Goal: Task Accomplishment & Management: Manage account settings

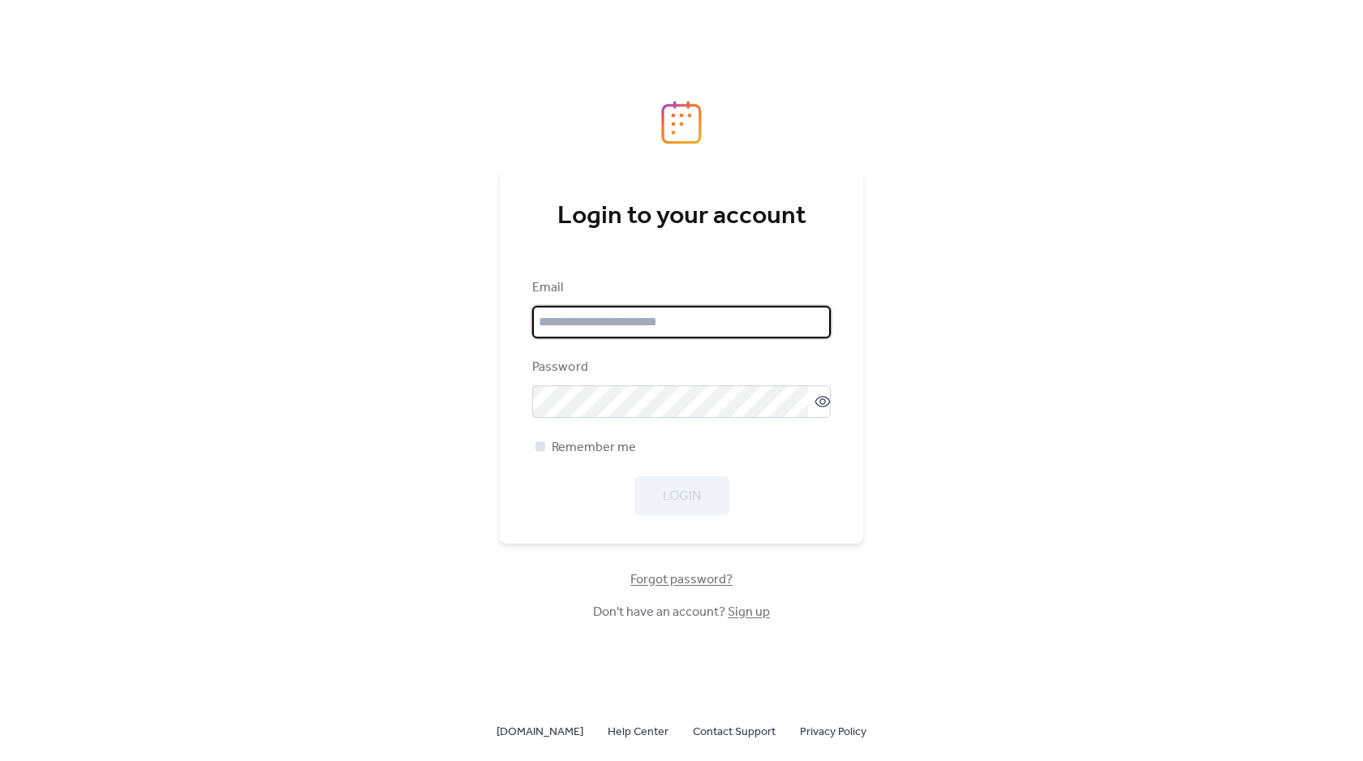
type input "**********"
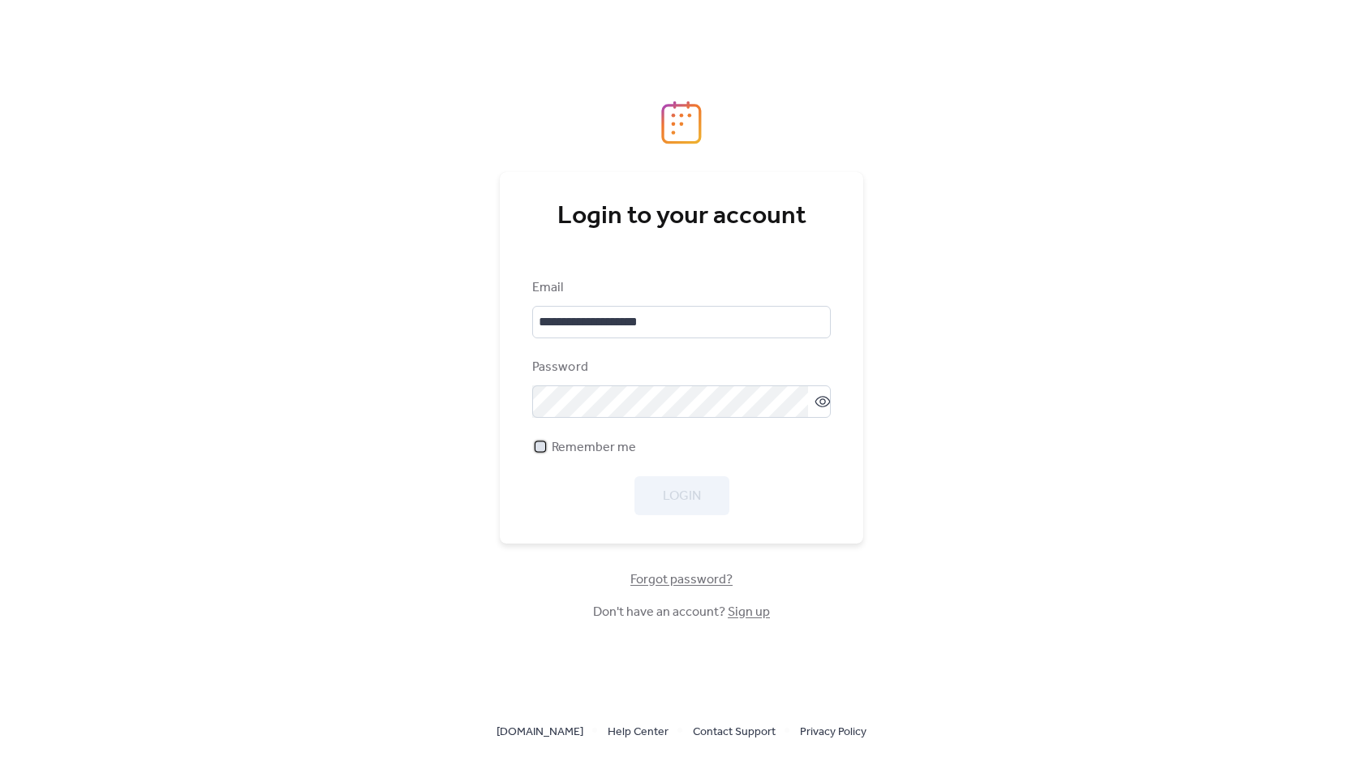
click at [543, 446] on div at bounding box center [540, 446] width 10 height 10
click at [669, 479] on button "Login" at bounding box center [681, 495] width 95 height 39
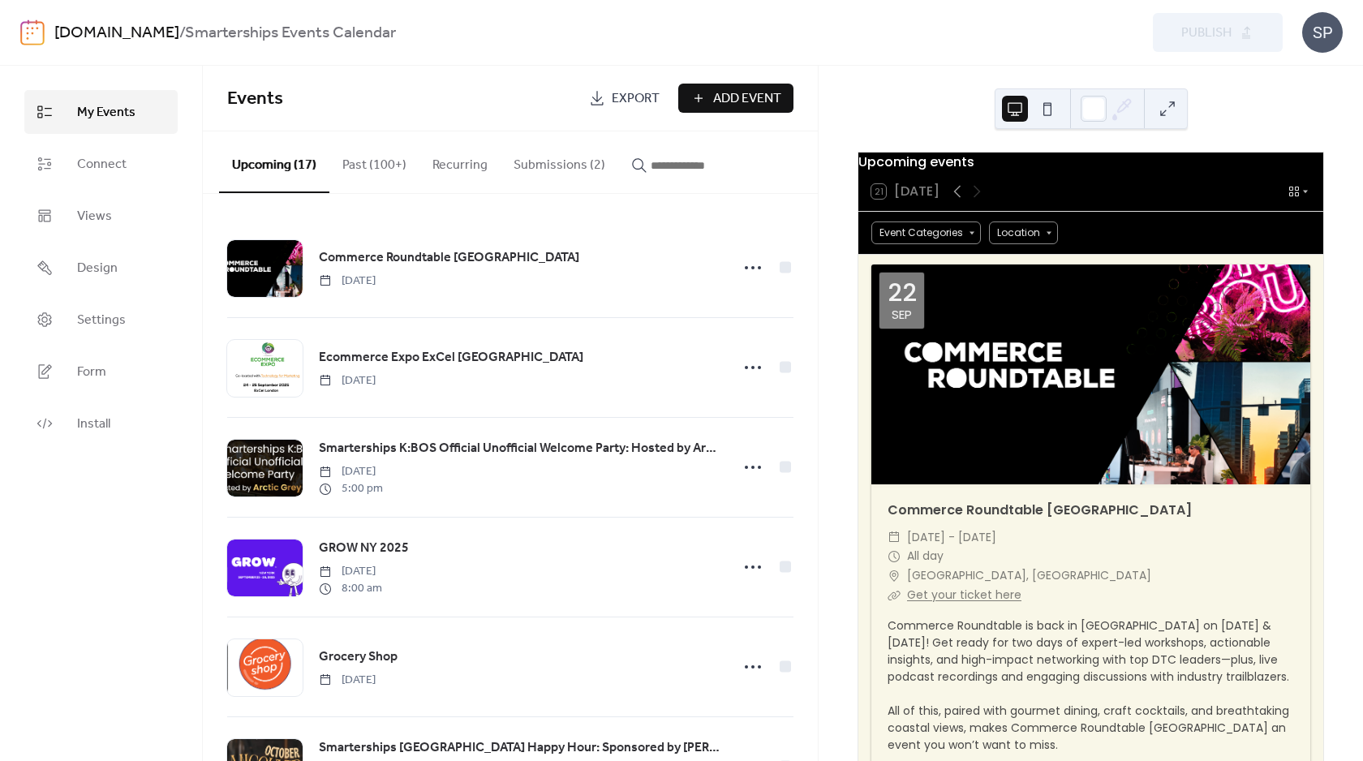
click at [569, 167] on button "Submissions (2)" at bounding box center [559, 161] width 118 height 60
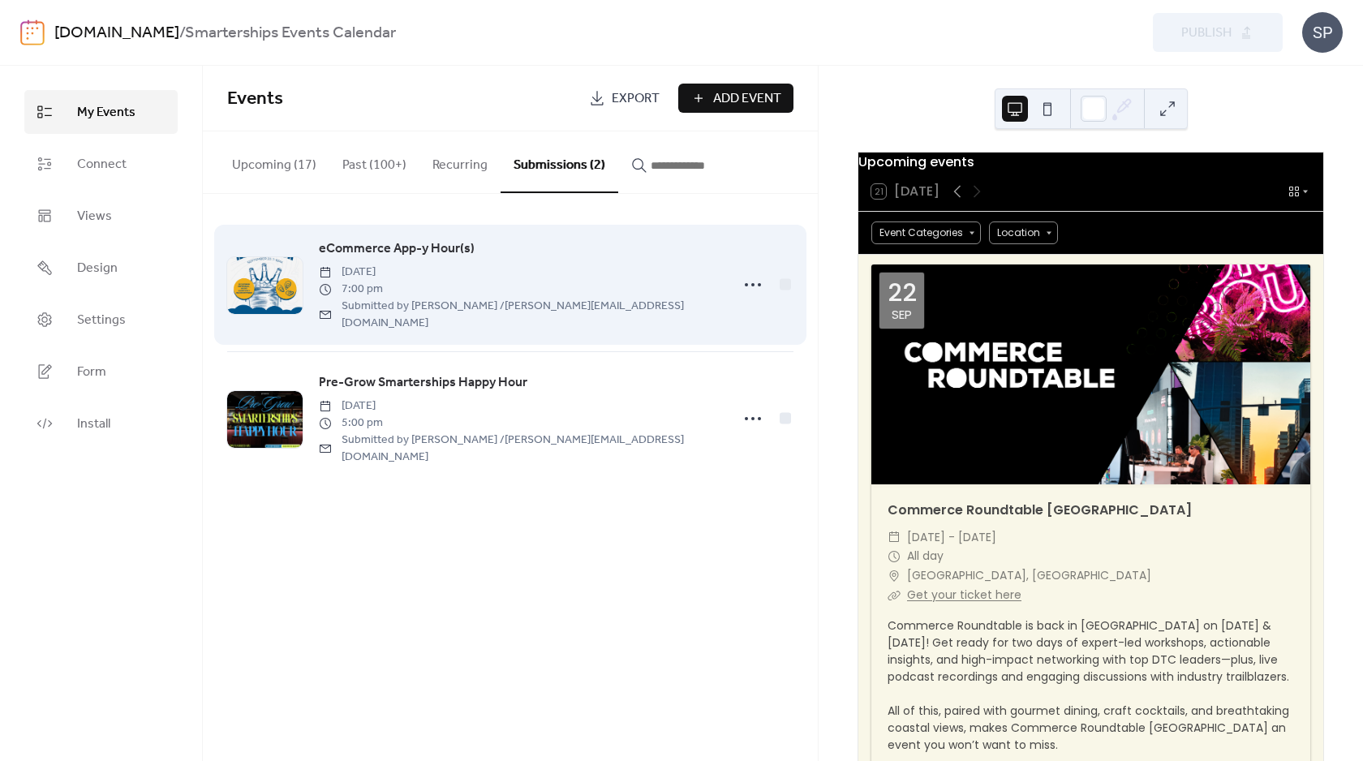
click at [565, 270] on span "[DATE]" at bounding box center [519, 272] width 401 height 17
click at [761, 277] on icon at bounding box center [753, 285] width 26 height 26
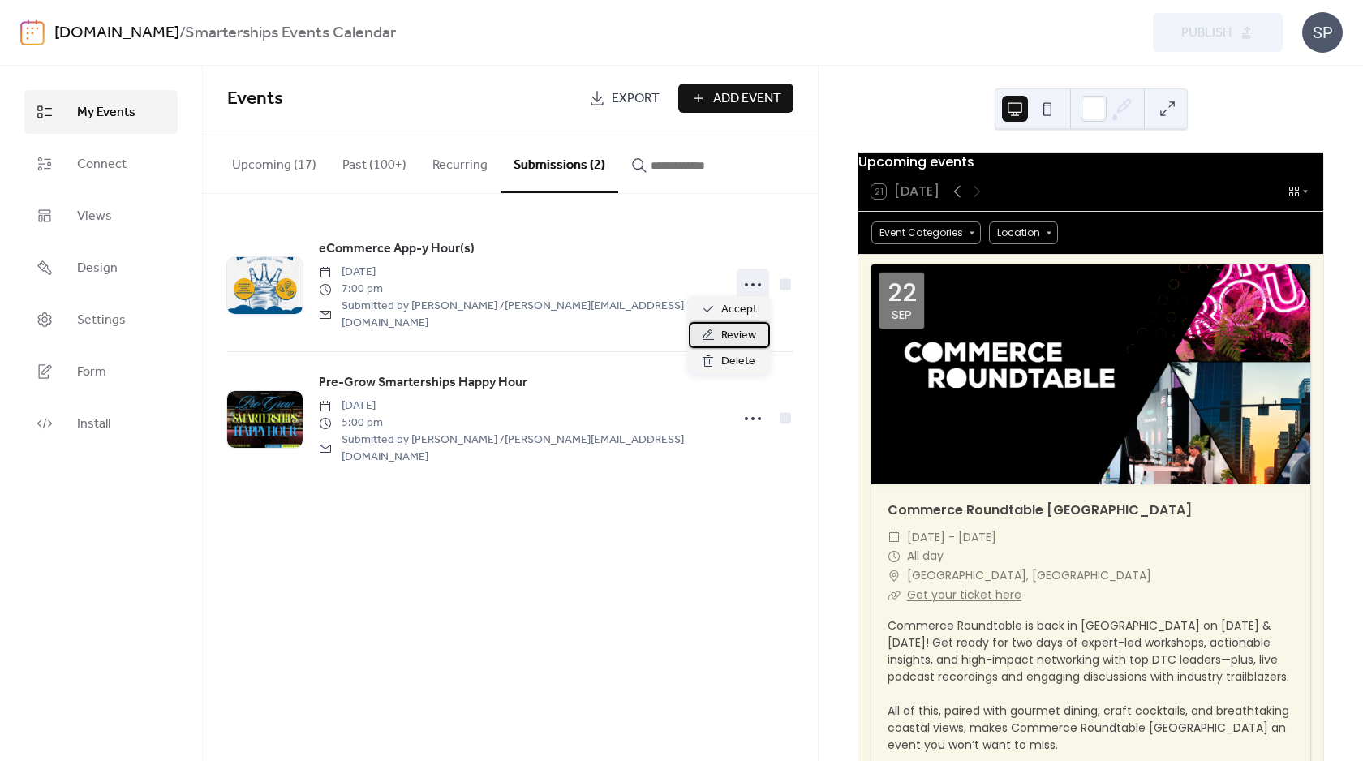
click at [732, 334] on span "Review" at bounding box center [738, 335] width 35 height 19
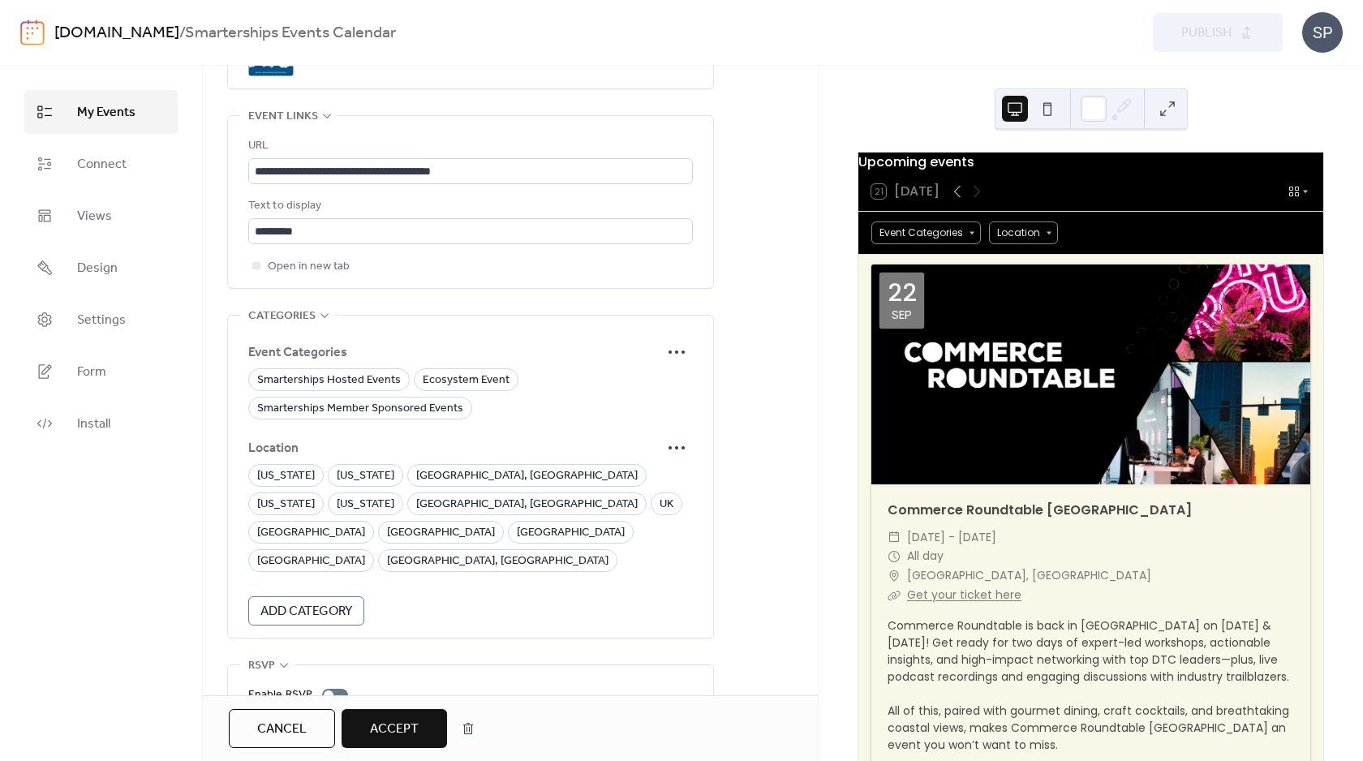
scroll to position [1023, 0]
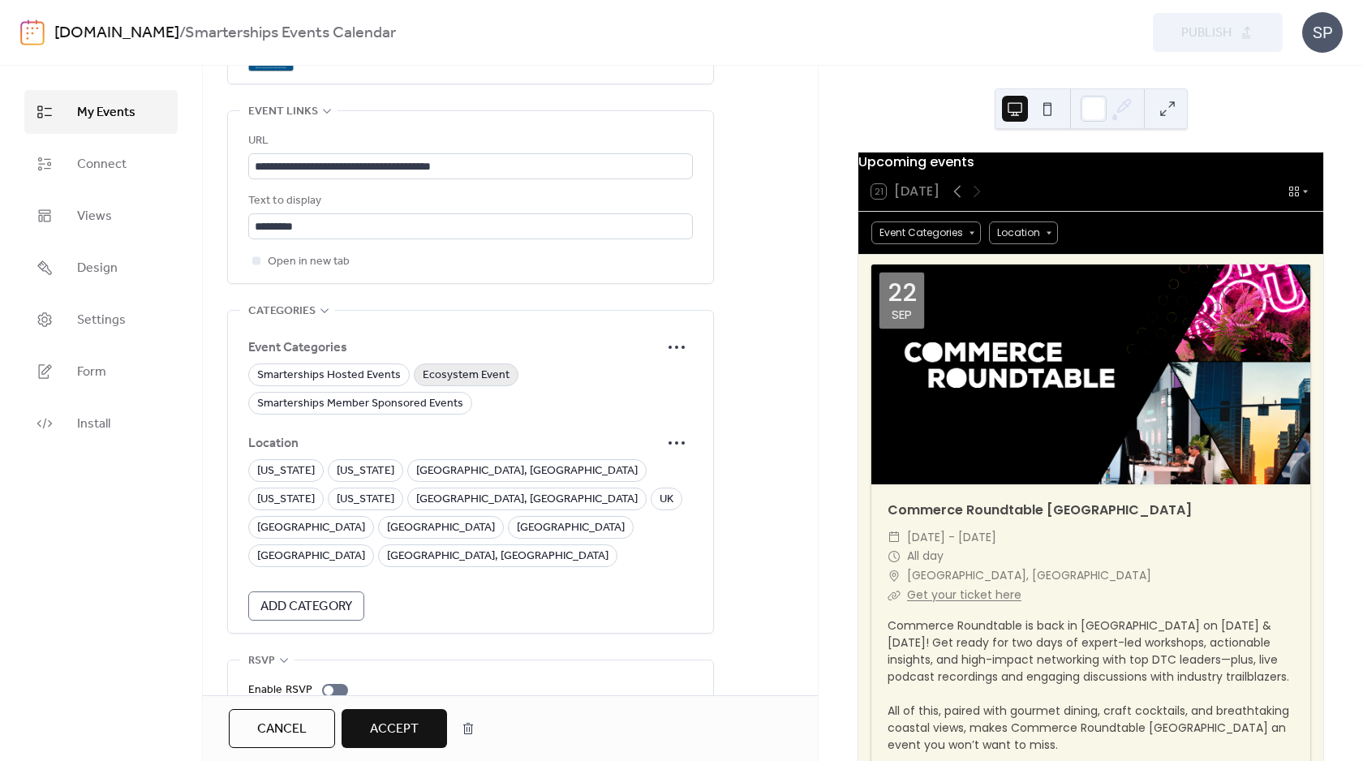
click at [457, 366] on span "Ecosystem Event" at bounding box center [466, 375] width 87 height 19
click at [470, 366] on span "Ecosystem Event" at bounding box center [466, 375] width 87 height 19
click at [432, 394] on span "Smarterships Member Sponsored Events" at bounding box center [360, 403] width 206 height 19
click at [659, 490] on span "UK" at bounding box center [666, 499] width 14 height 19
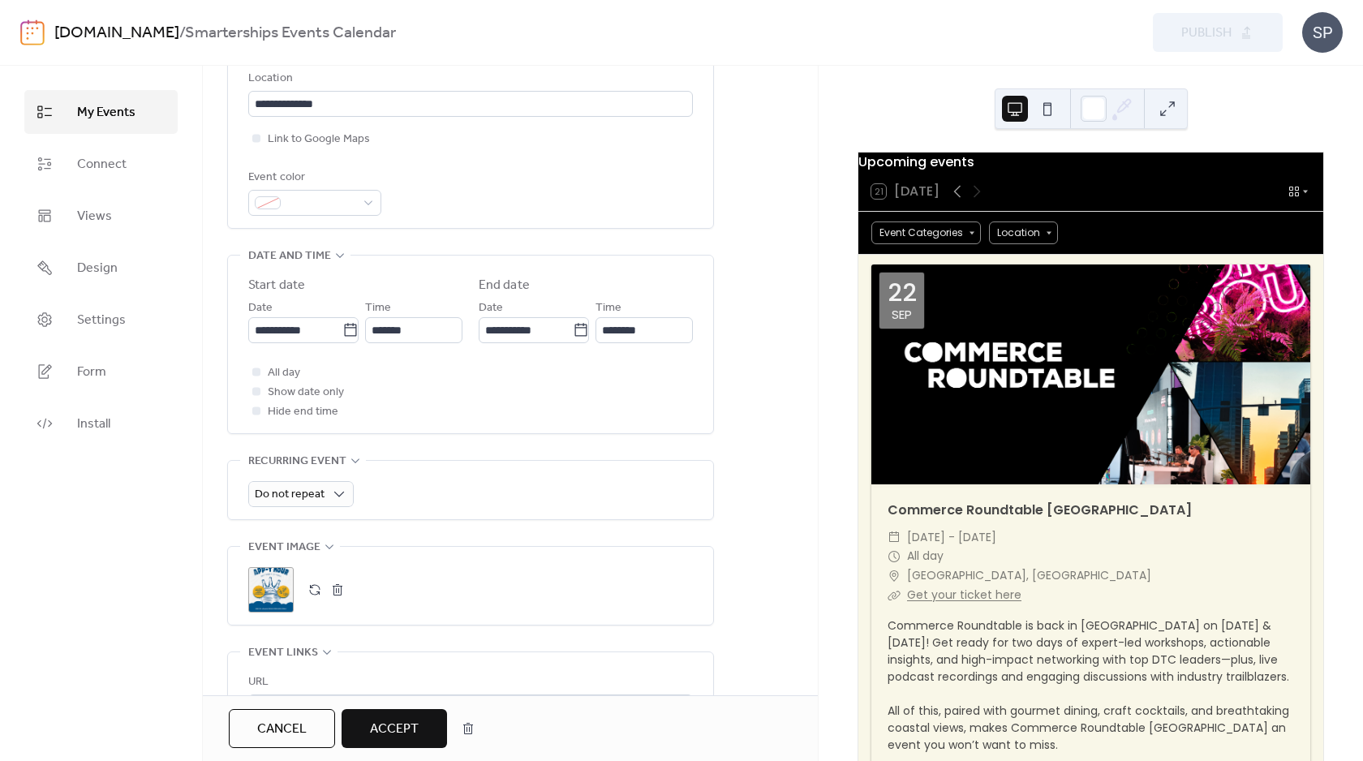
scroll to position [367, 0]
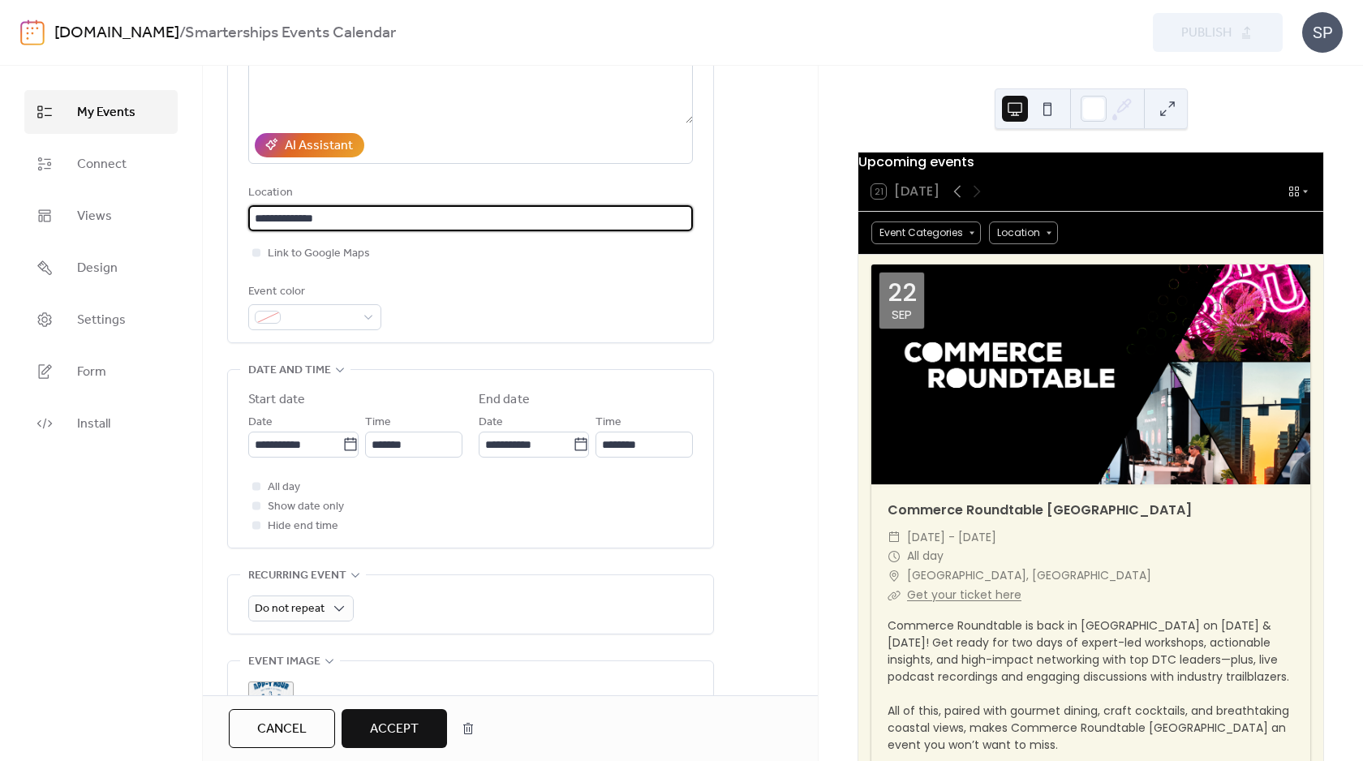
click at [294, 205] on input "**********" at bounding box center [470, 218] width 444 height 26
type input "**********"
click at [455, 255] on div "**********" at bounding box center [470, 124] width 444 height 412
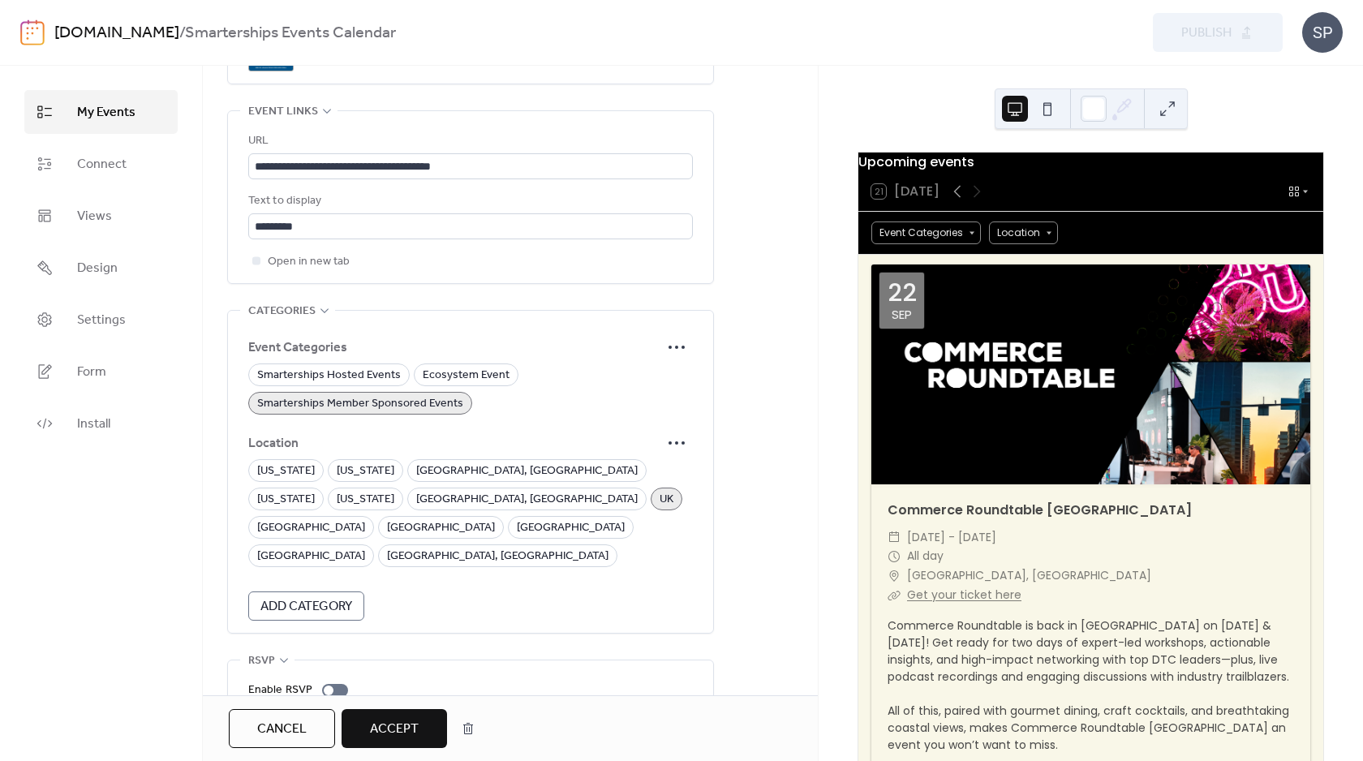
click at [397, 724] on span "Accept" at bounding box center [394, 728] width 49 height 19
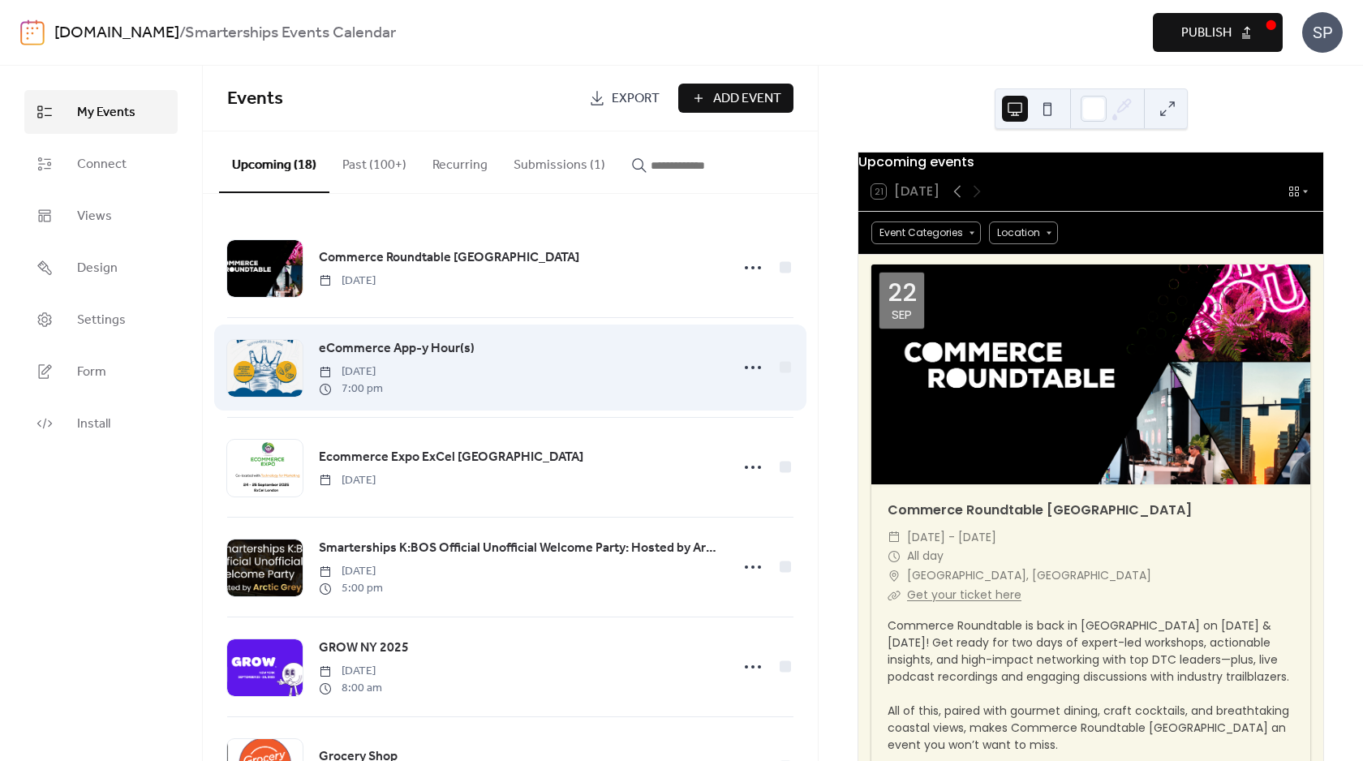
click at [623, 346] on div "eCommerce App-y Hour(s) [DATE] 7:00 pm" at bounding box center [519, 367] width 401 height 58
click at [383, 388] on span "7:00 pm" at bounding box center [351, 388] width 64 height 17
click at [292, 364] on div at bounding box center [264, 368] width 75 height 57
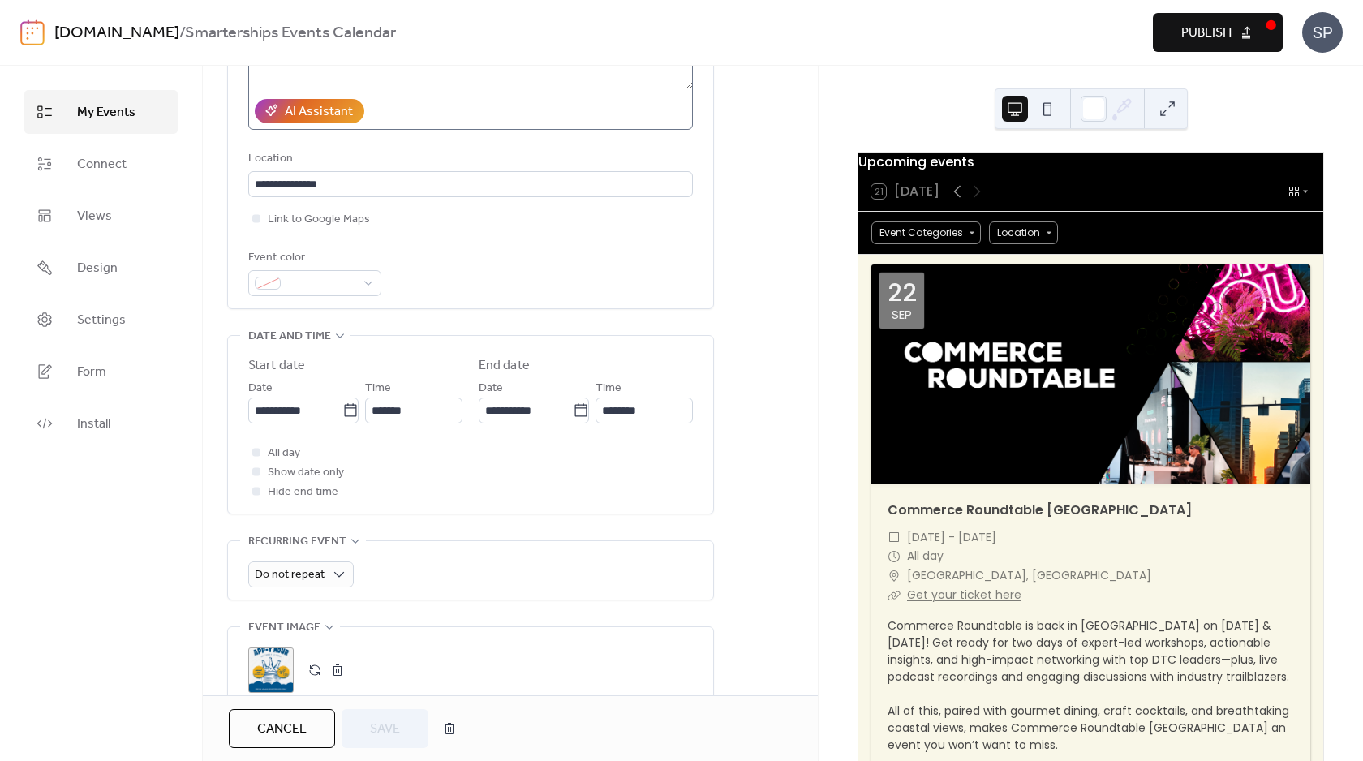
scroll to position [462, 0]
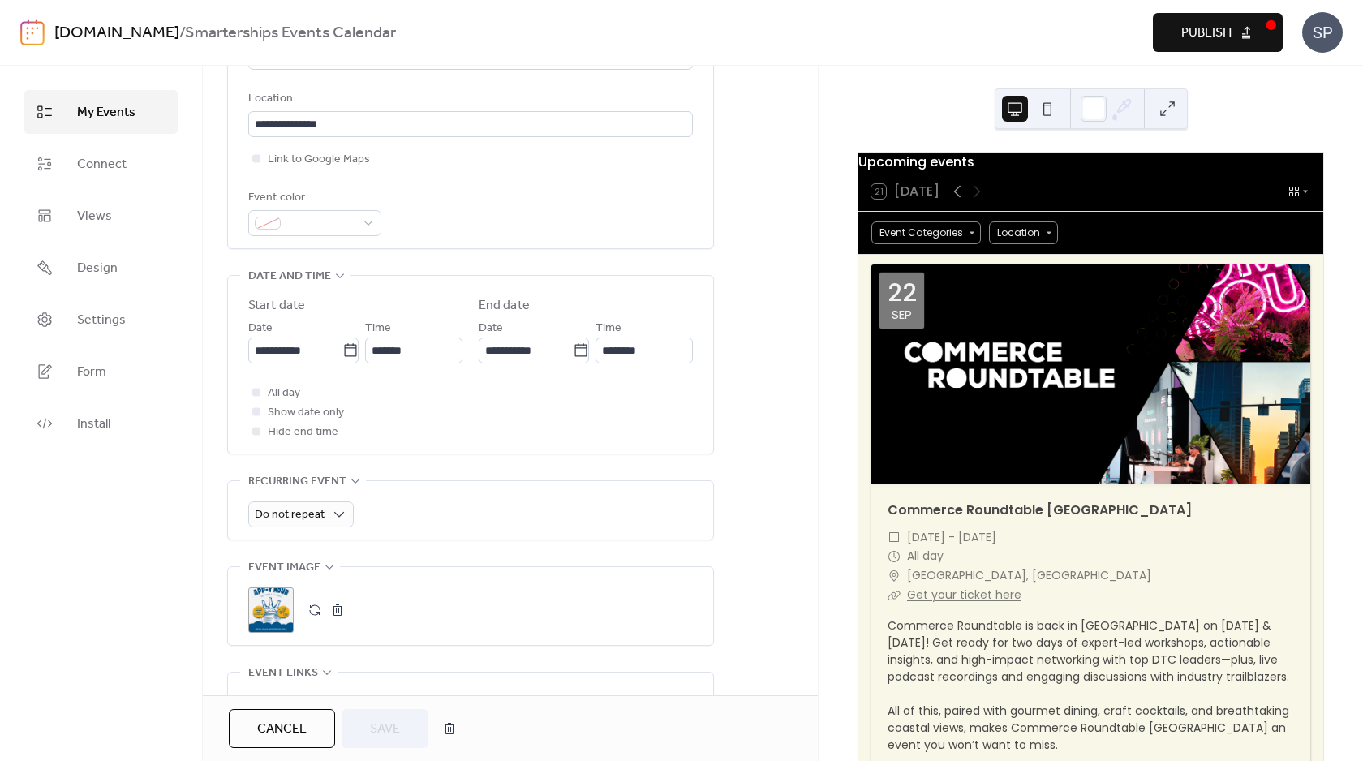
click at [269, 597] on div ";" at bounding box center [270, 609] width 45 height 45
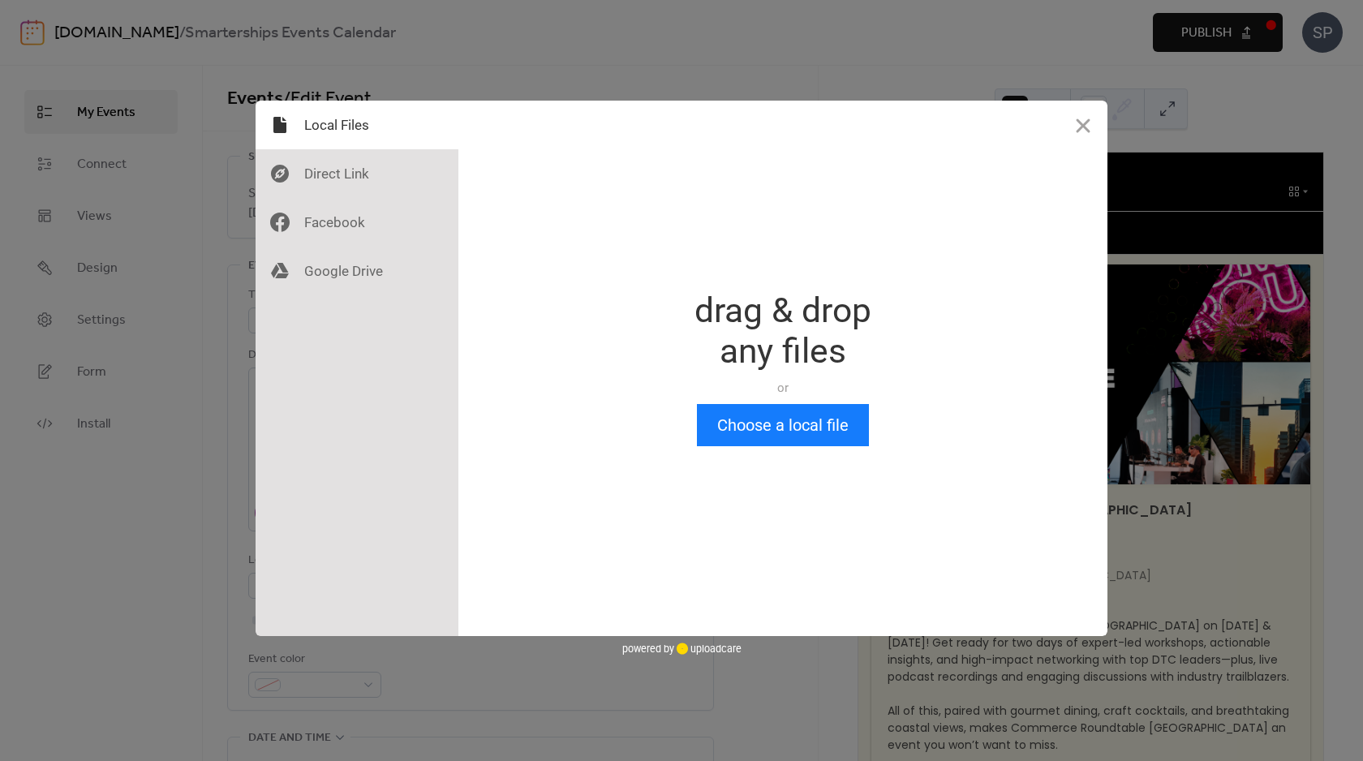
scroll to position [0, 0]
click at [1071, 127] on button "Close" at bounding box center [1082, 125] width 49 height 49
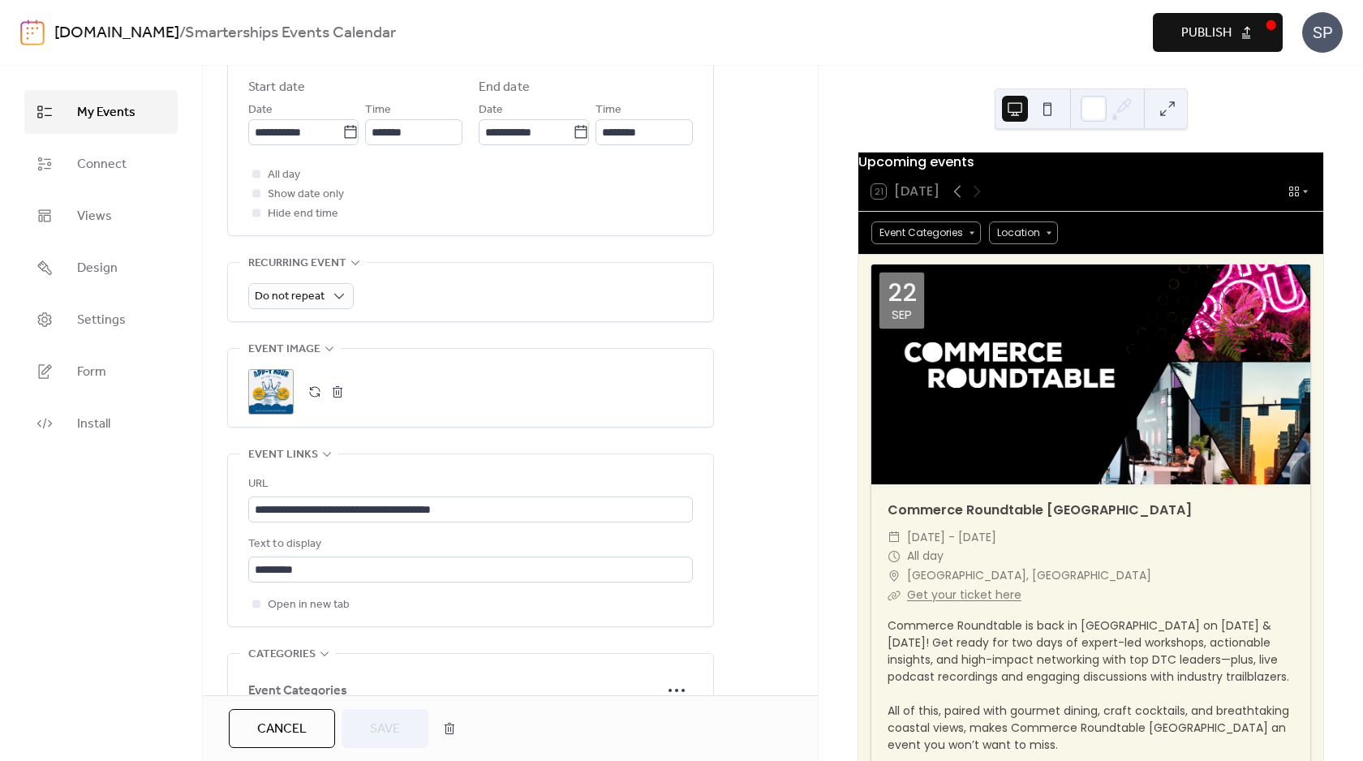
scroll to position [1023, 0]
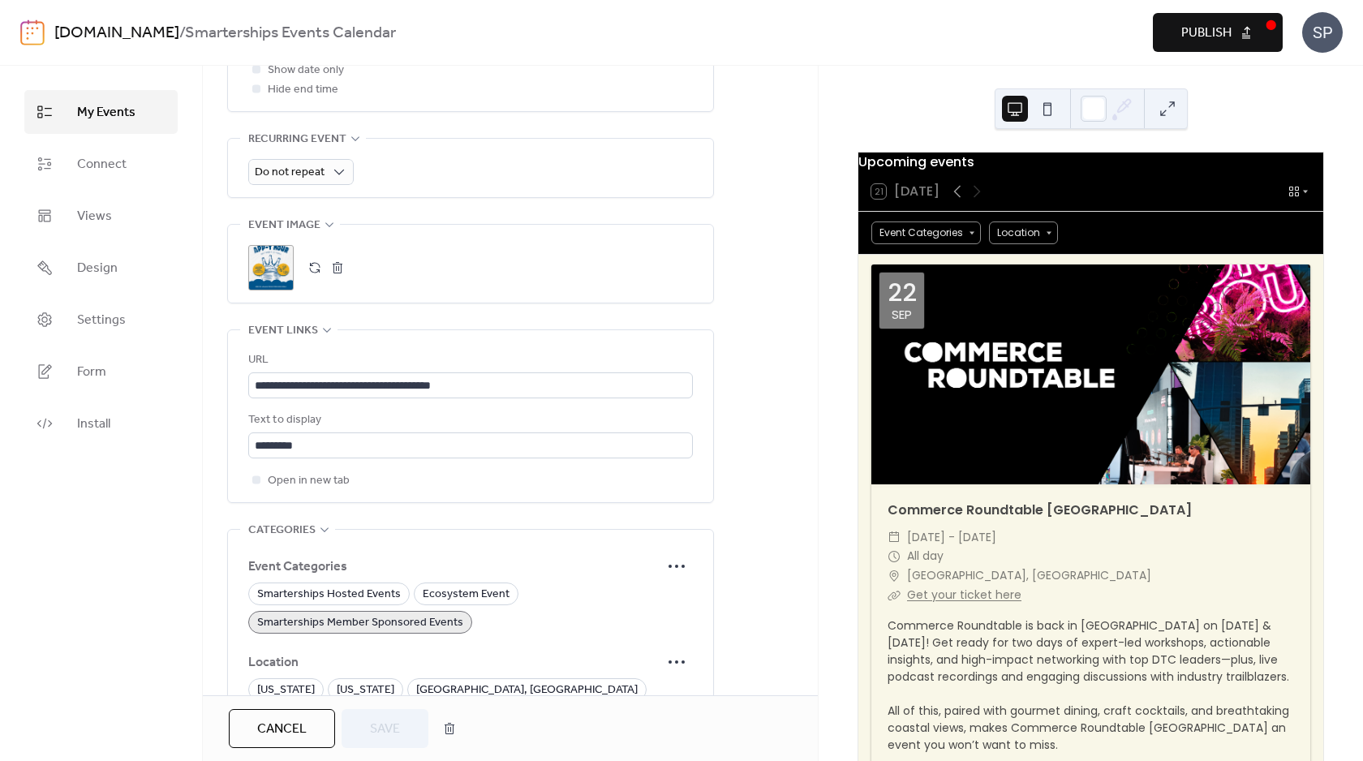
scroll to position [934, 0]
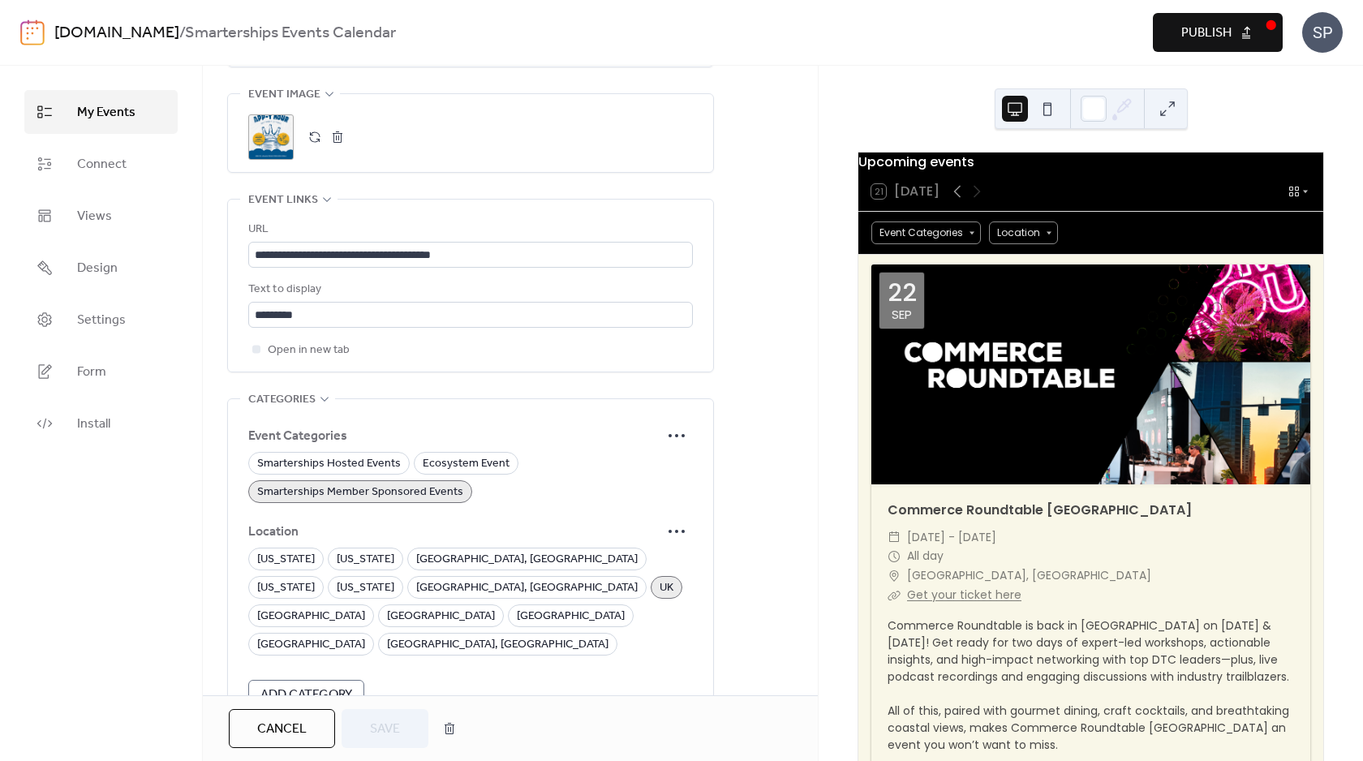
click at [306, 715] on button "Cancel" at bounding box center [282, 728] width 106 height 39
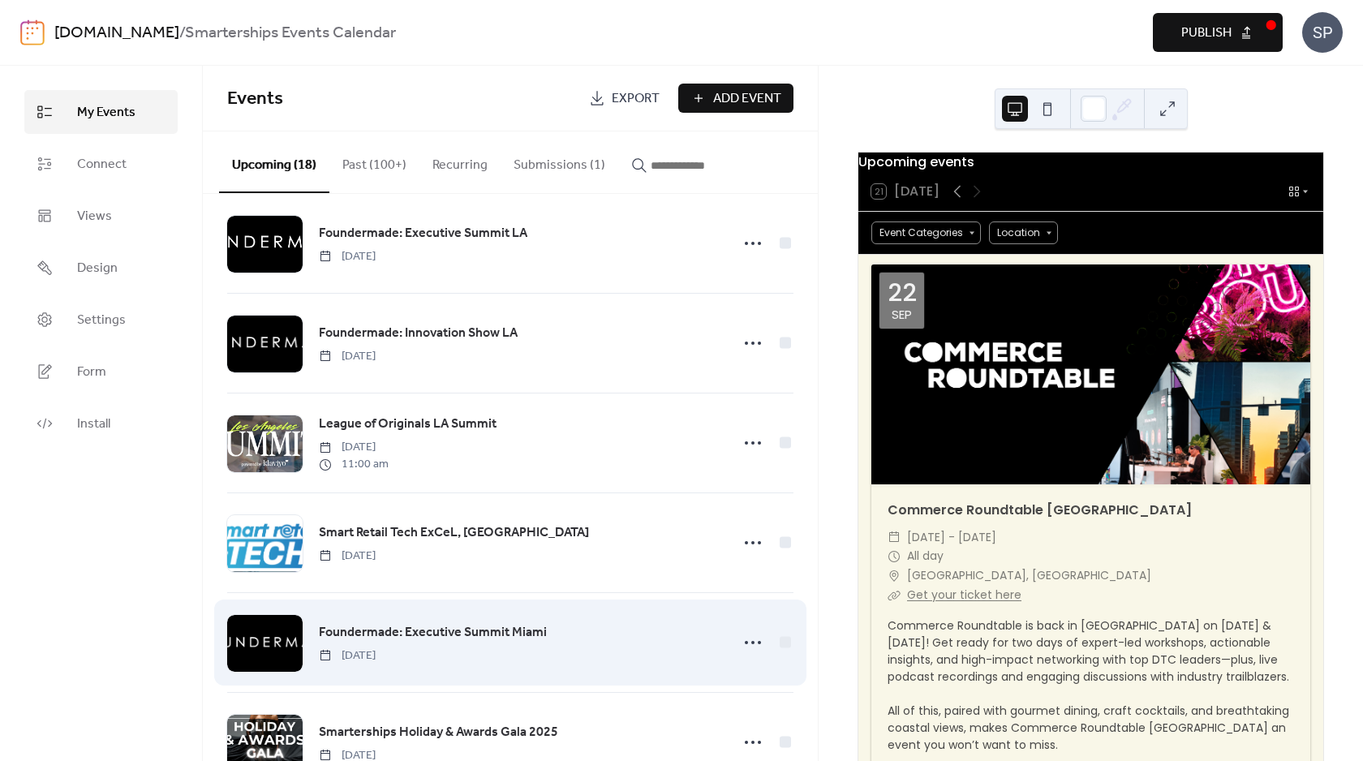
scroll to position [1108, 0]
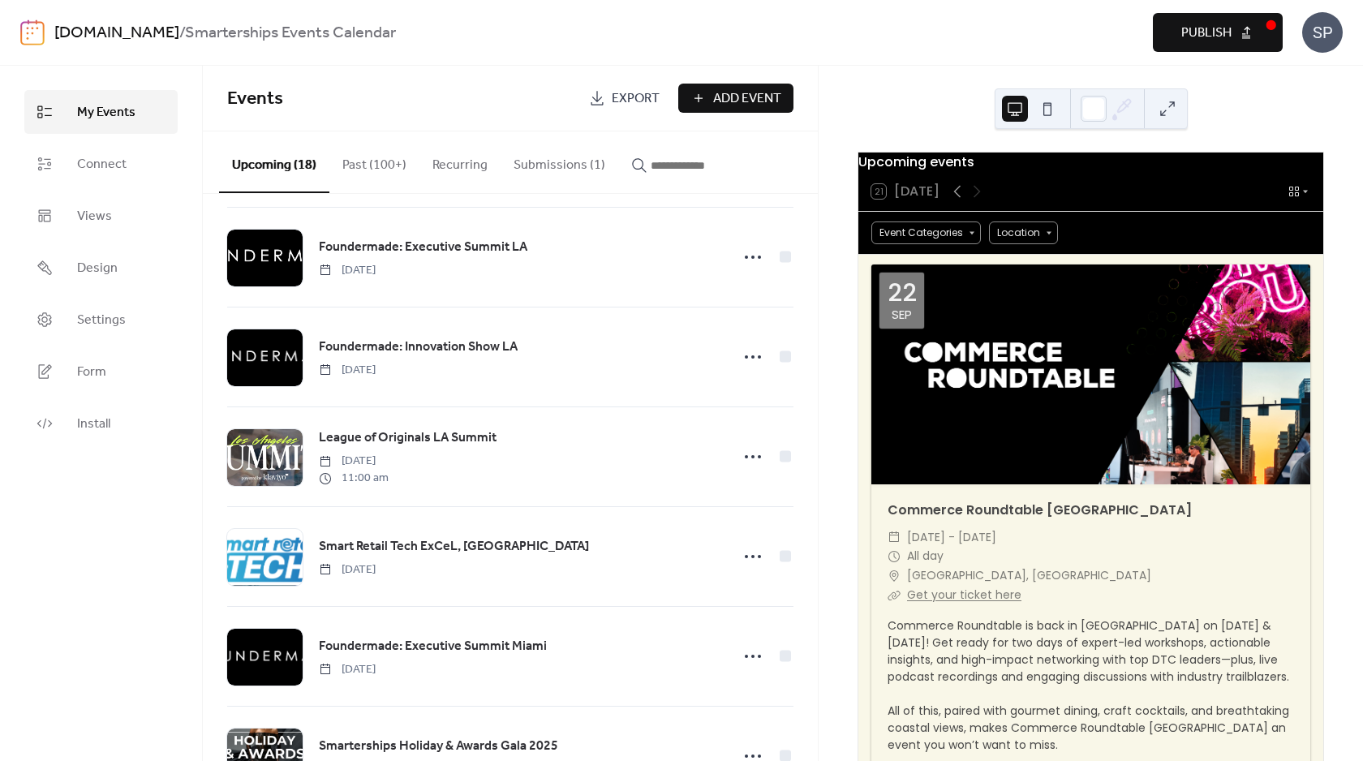
click at [584, 160] on button "Submissions (1)" at bounding box center [559, 161] width 118 height 60
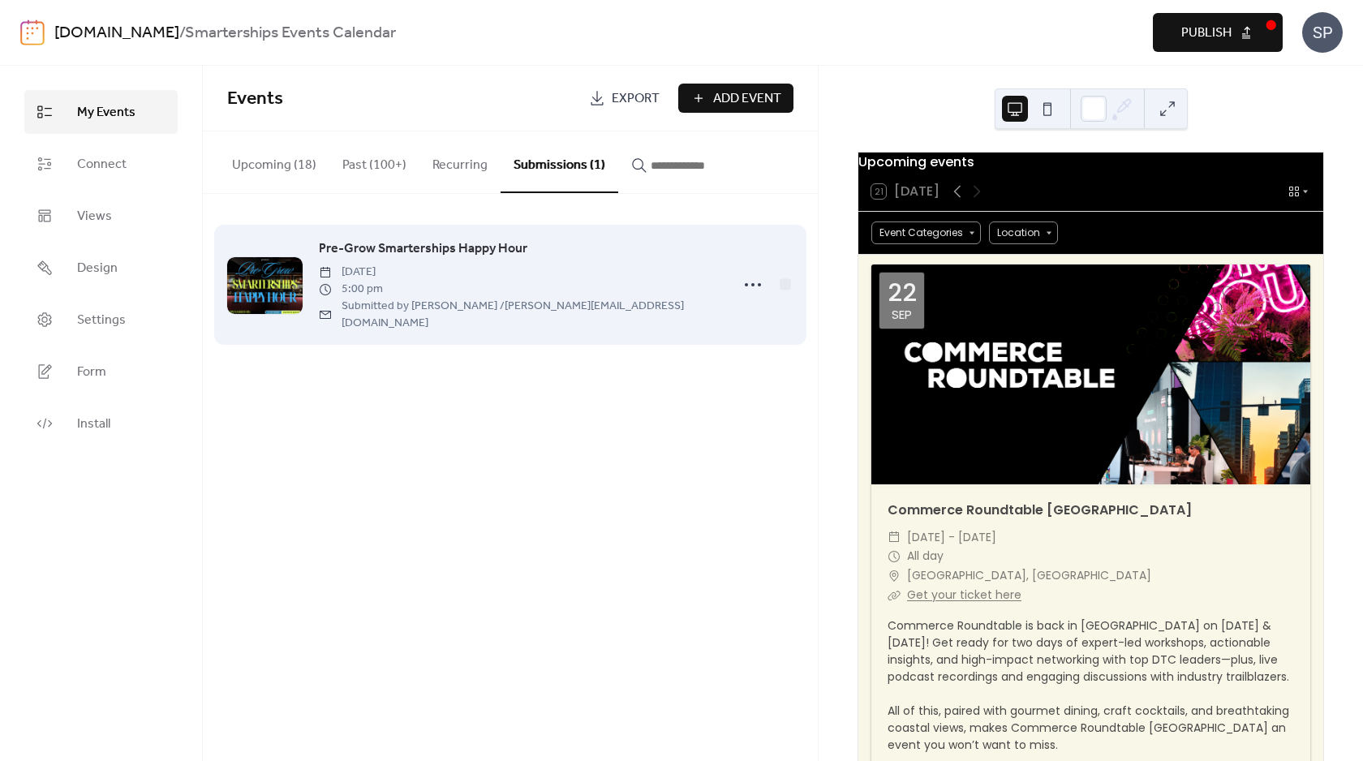
click at [522, 304] on span "Submitted by [PERSON_NAME] / [PERSON_NAME][EMAIL_ADDRESS][DOMAIN_NAME]" at bounding box center [519, 315] width 401 height 34
click at [476, 279] on span "[DATE]" at bounding box center [519, 272] width 401 height 17
click at [762, 282] on icon at bounding box center [753, 285] width 26 height 26
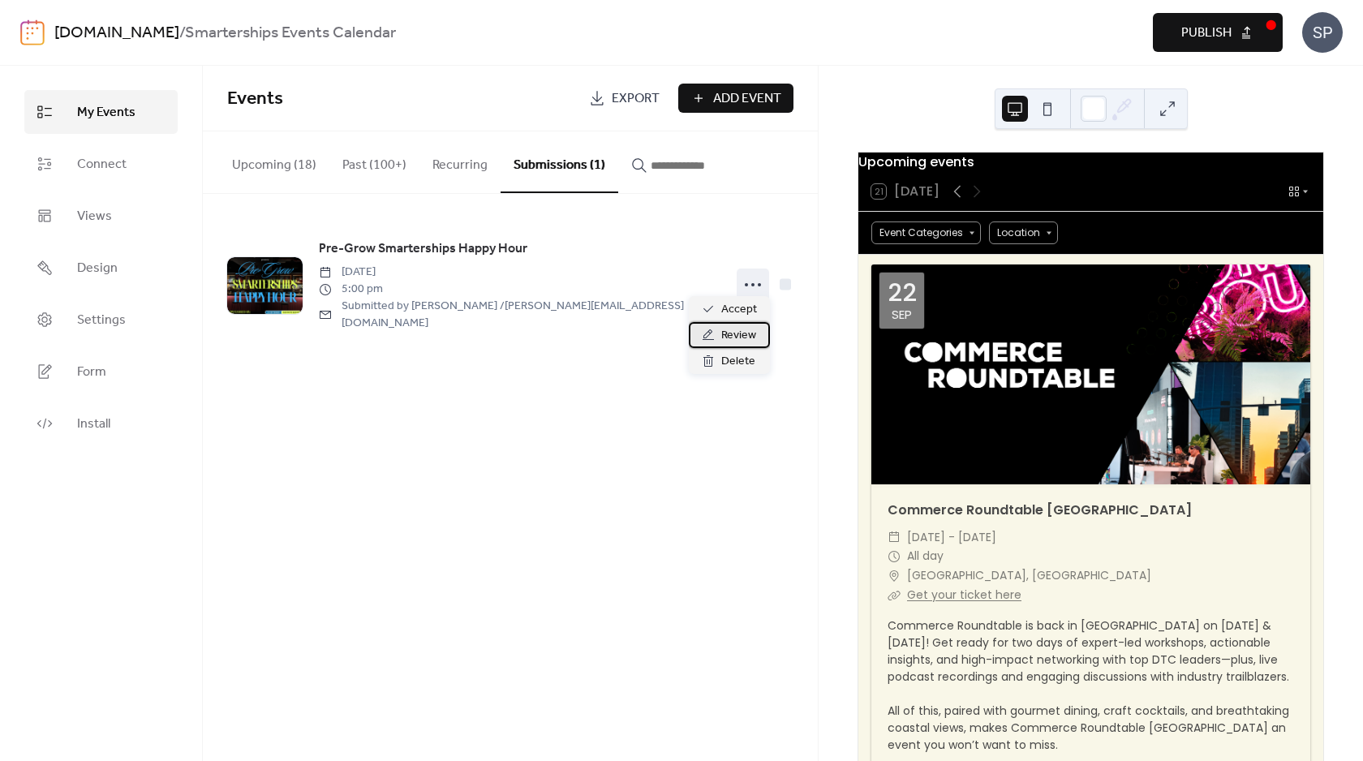
click at [741, 338] on span "Review" at bounding box center [738, 335] width 35 height 19
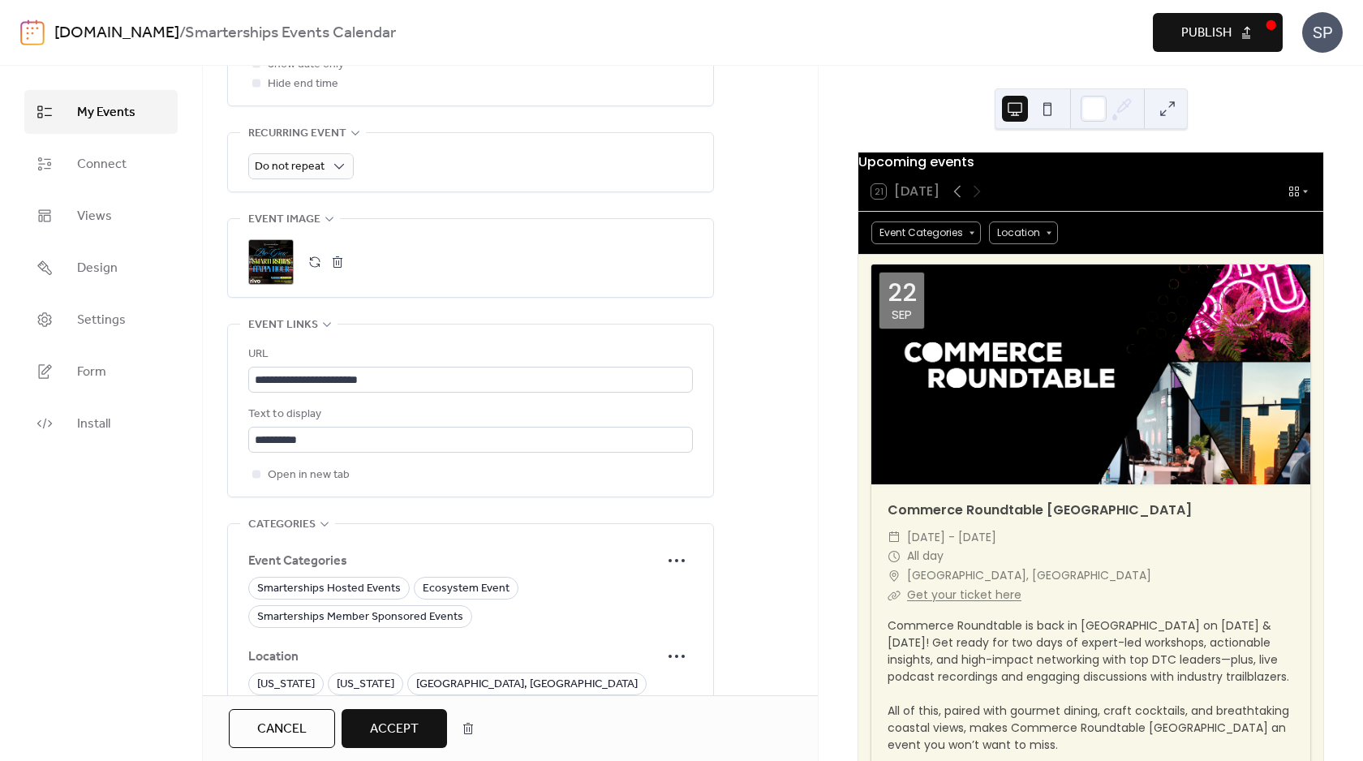
scroll to position [1023, 0]
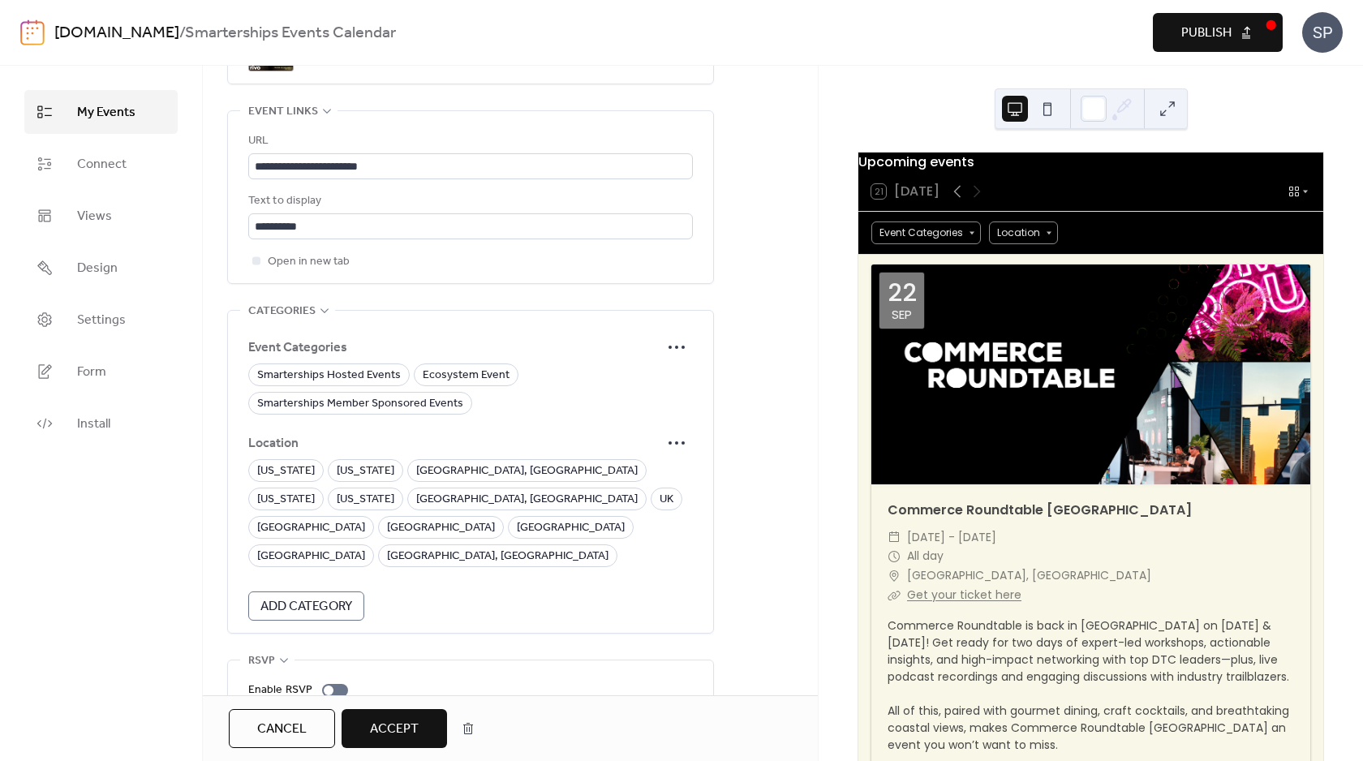
click at [407, 723] on span "Accept" at bounding box center [394, 728] width 49 height 19
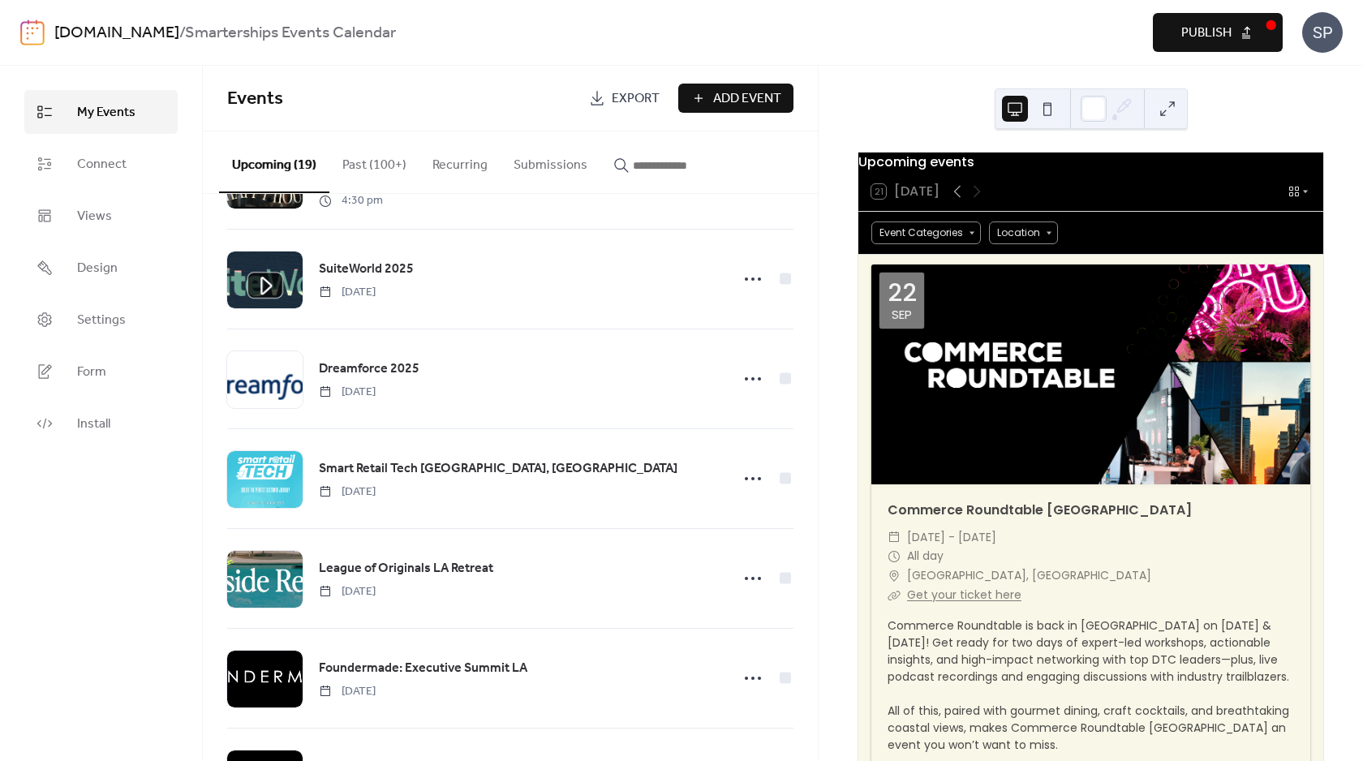
scroll to position [1209, 0]
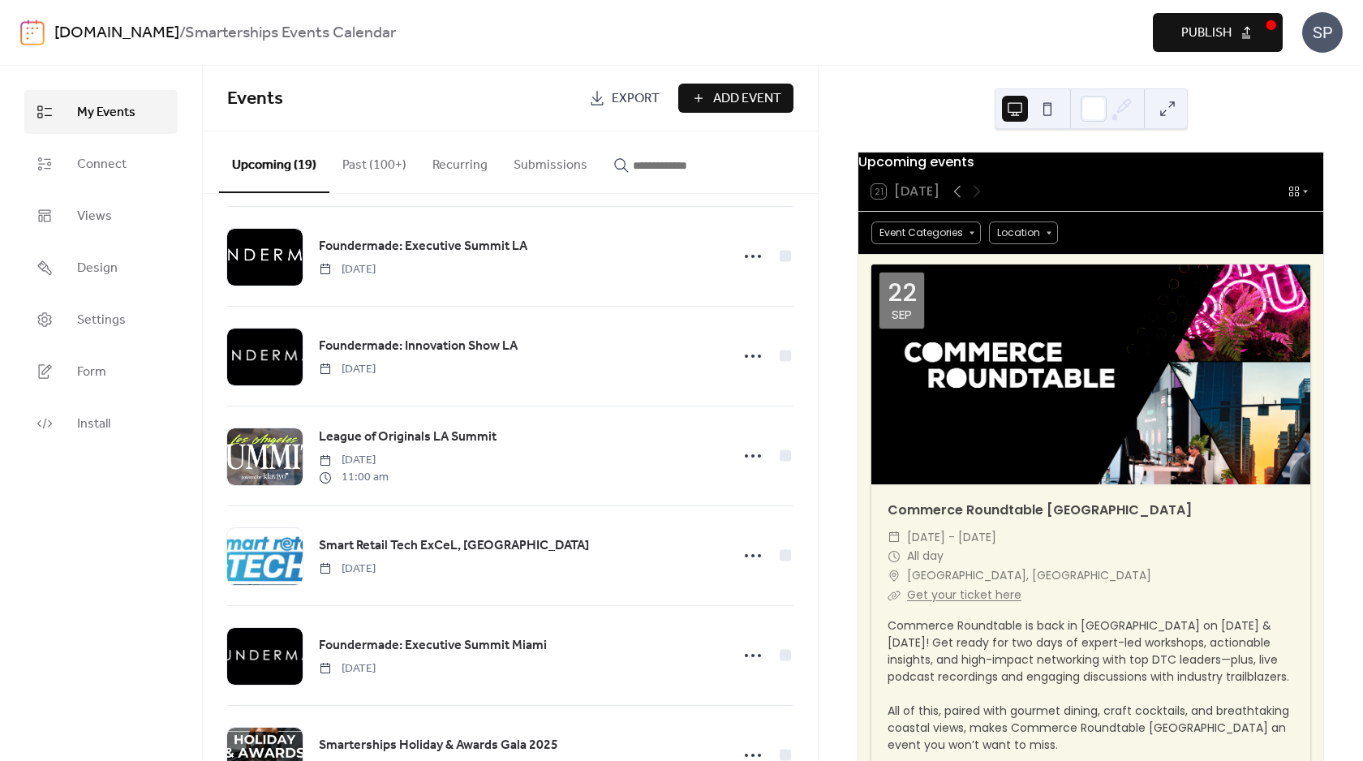
click at [1268, 27] on button "Publish" at bounding box center [1218, 32] width 130 height 39
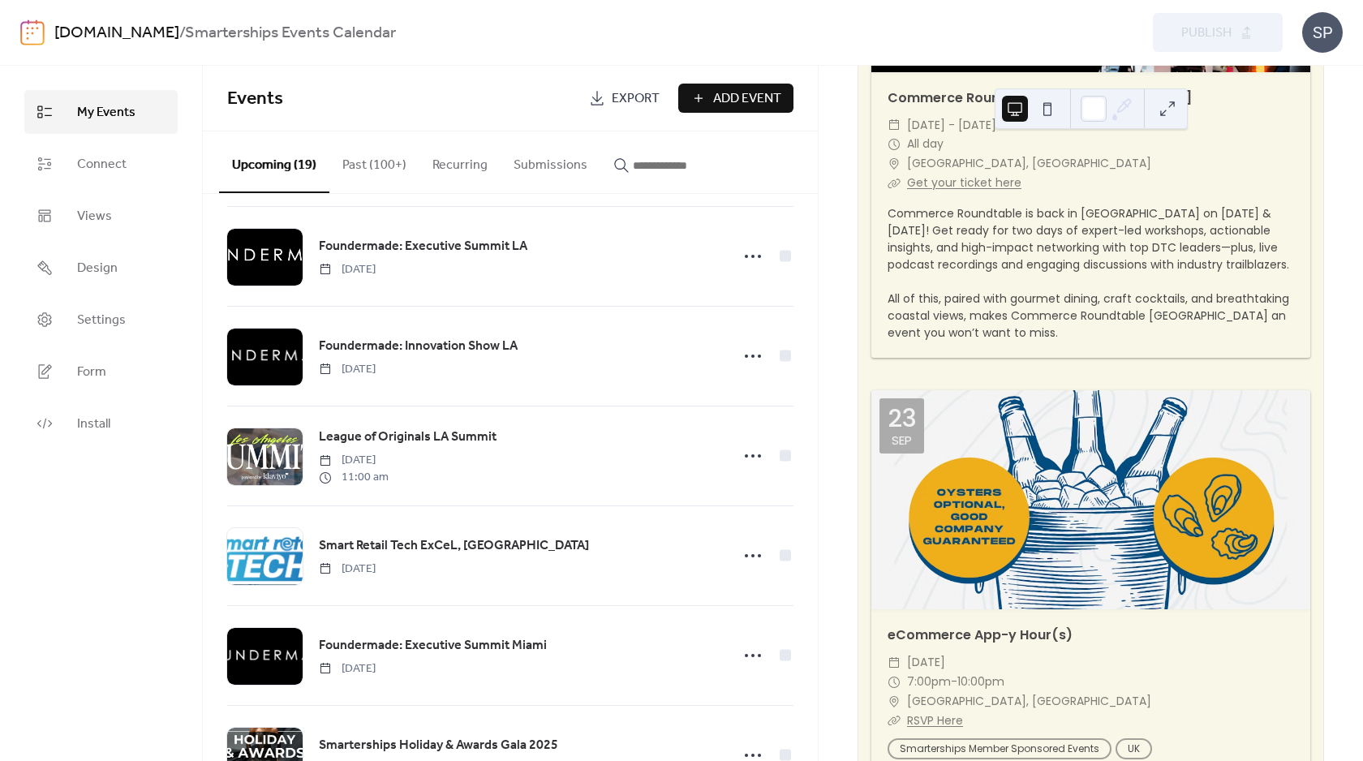
scroll to position [441, 0]
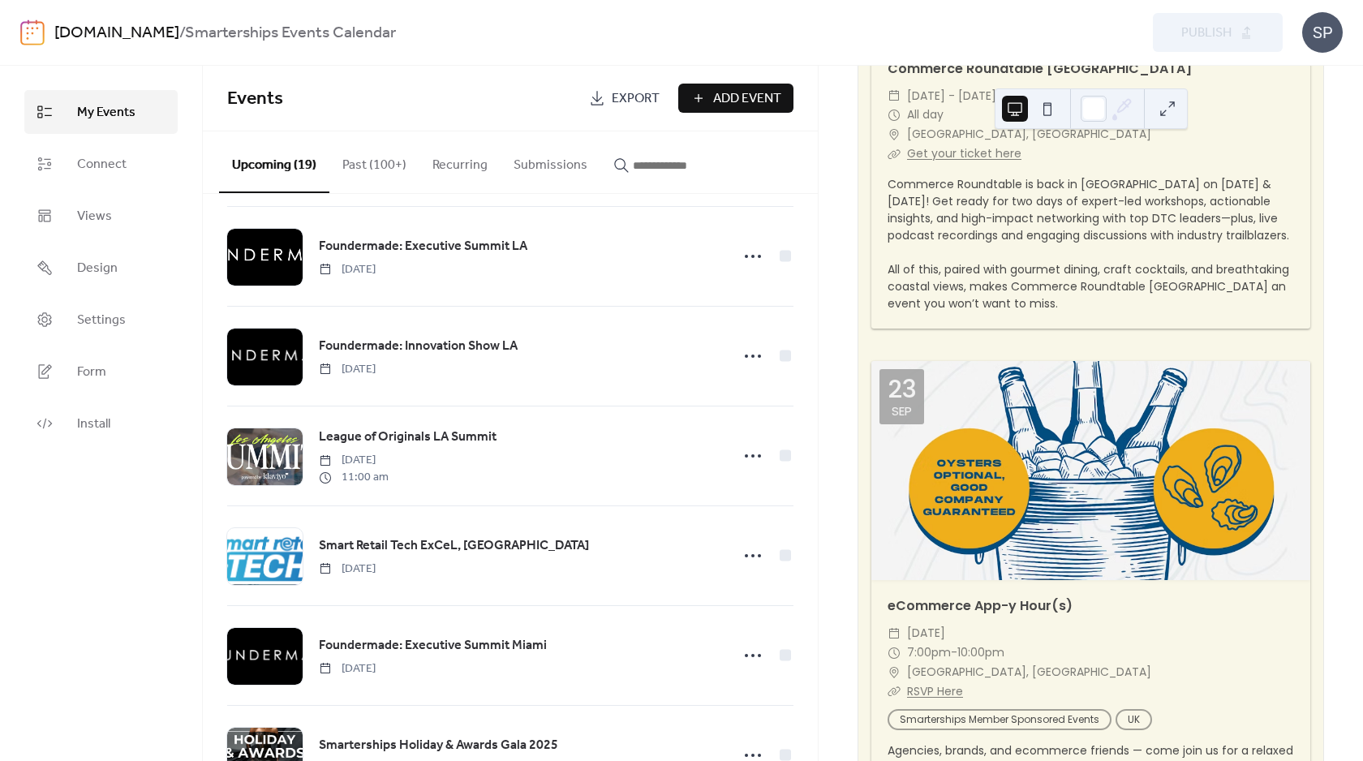
click at [1170, 105] on button at bounding box center [1167, 109] width 26 height 26
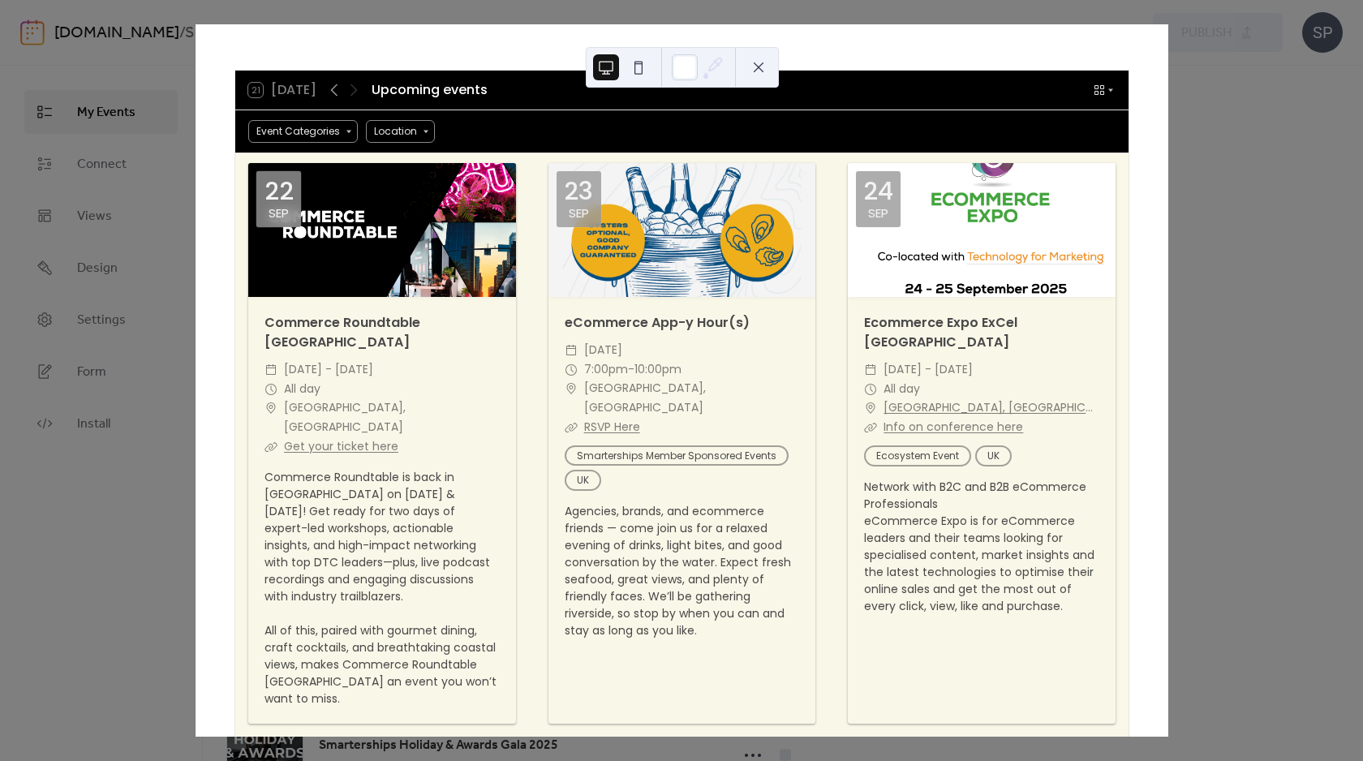
scroll to position [42, 0]
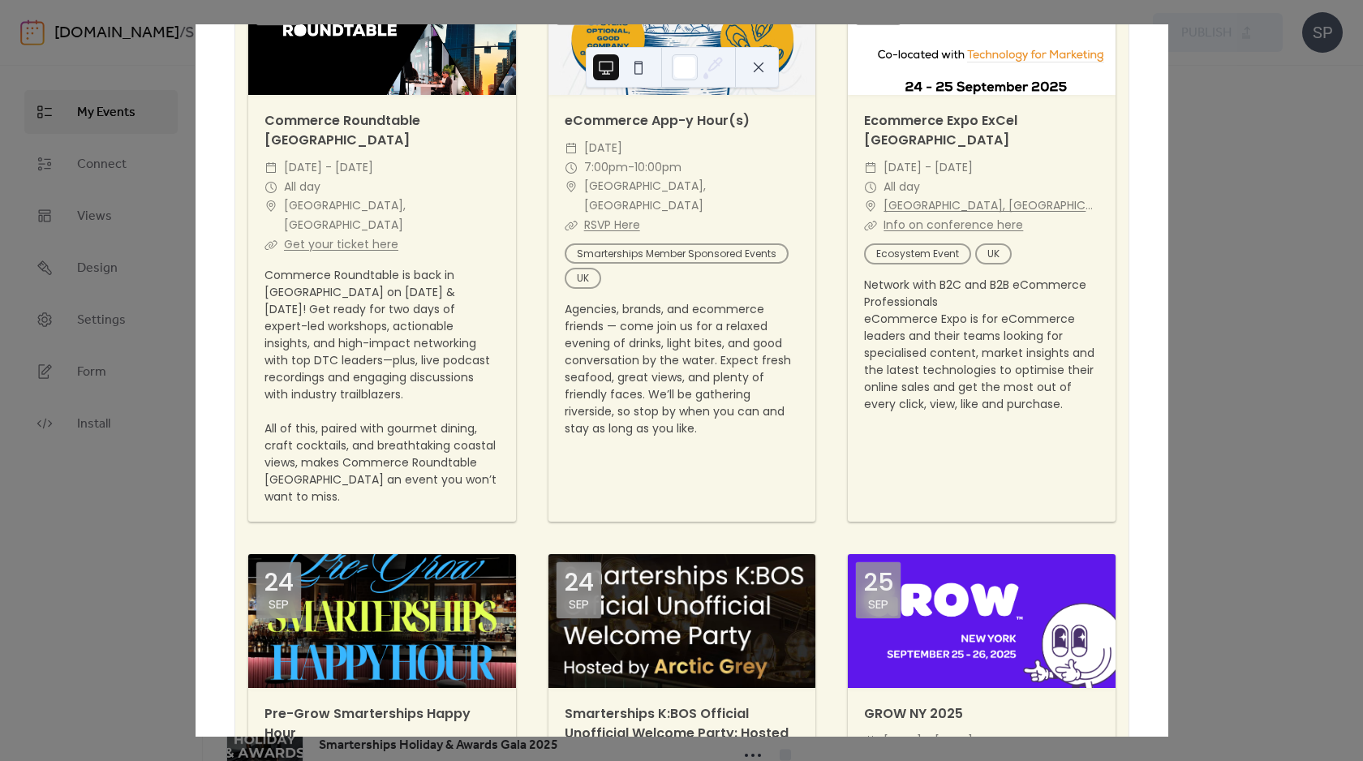
scroll to position [0, 0]
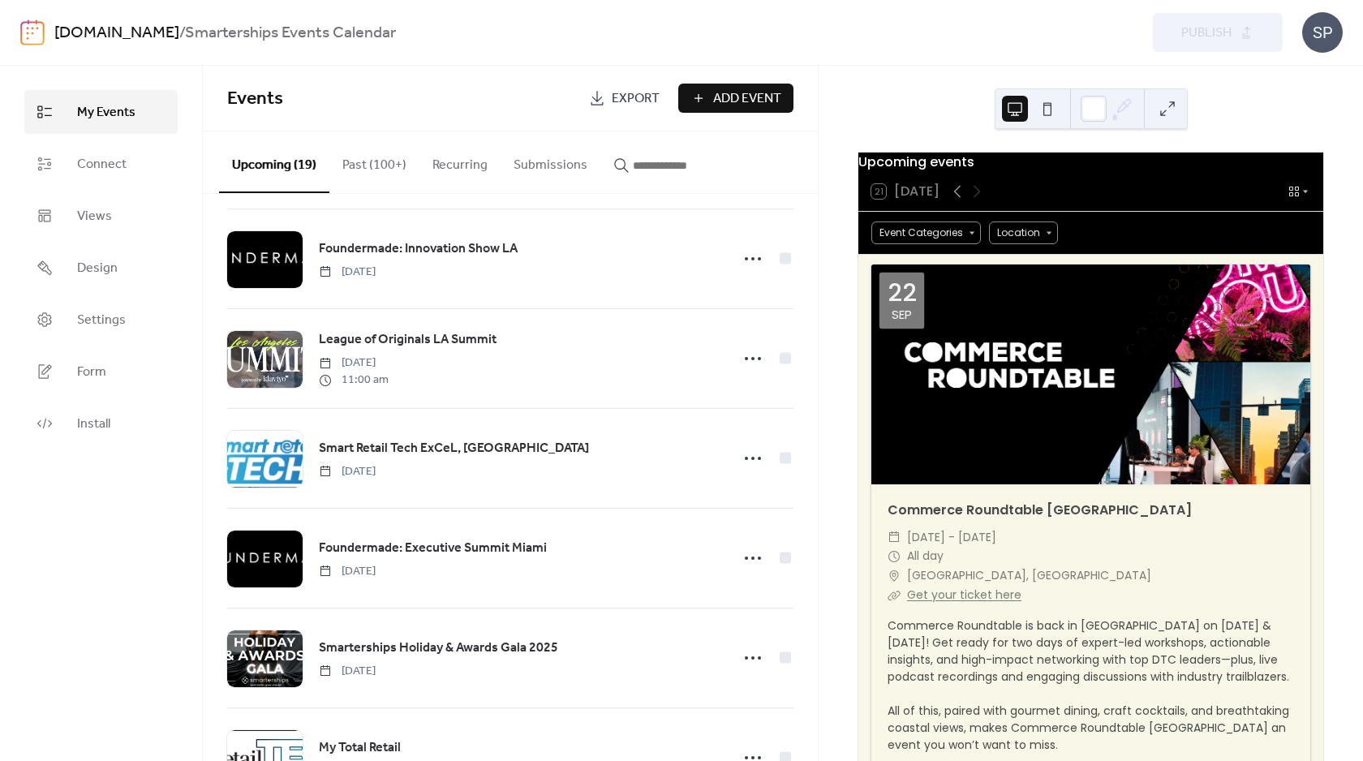
scroll to position [1379, 0]
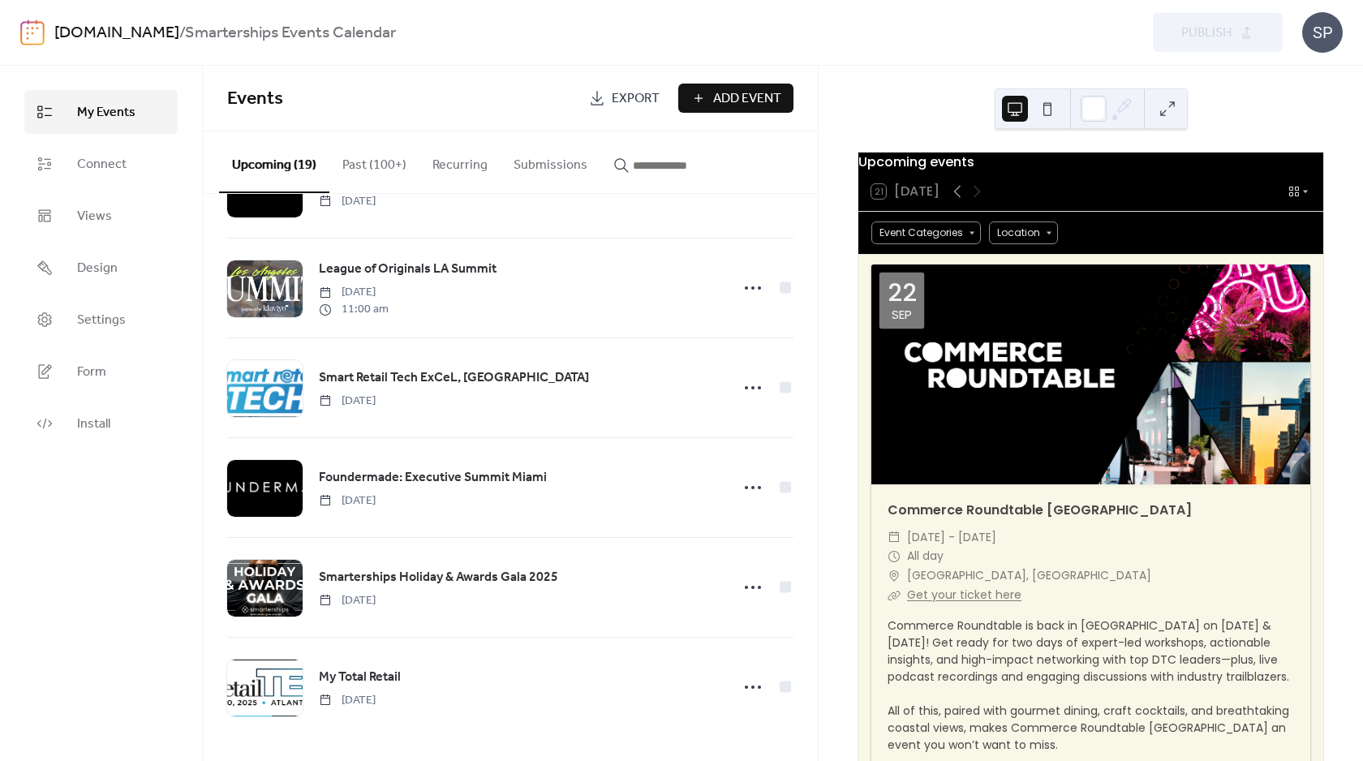
click at [379, 165] on button "Past (100+)" at bounding box center [374, 161] width 90 height 60
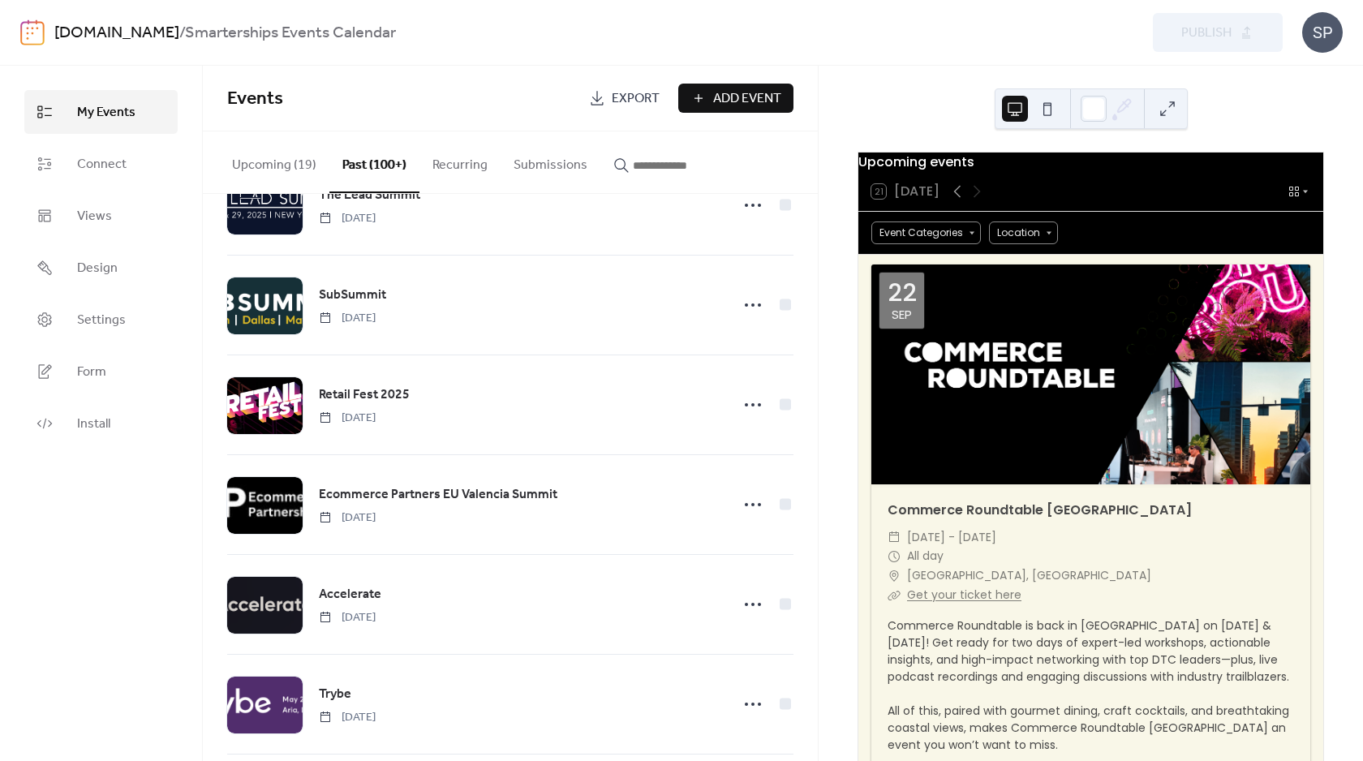
scroll to position [2383, 0]
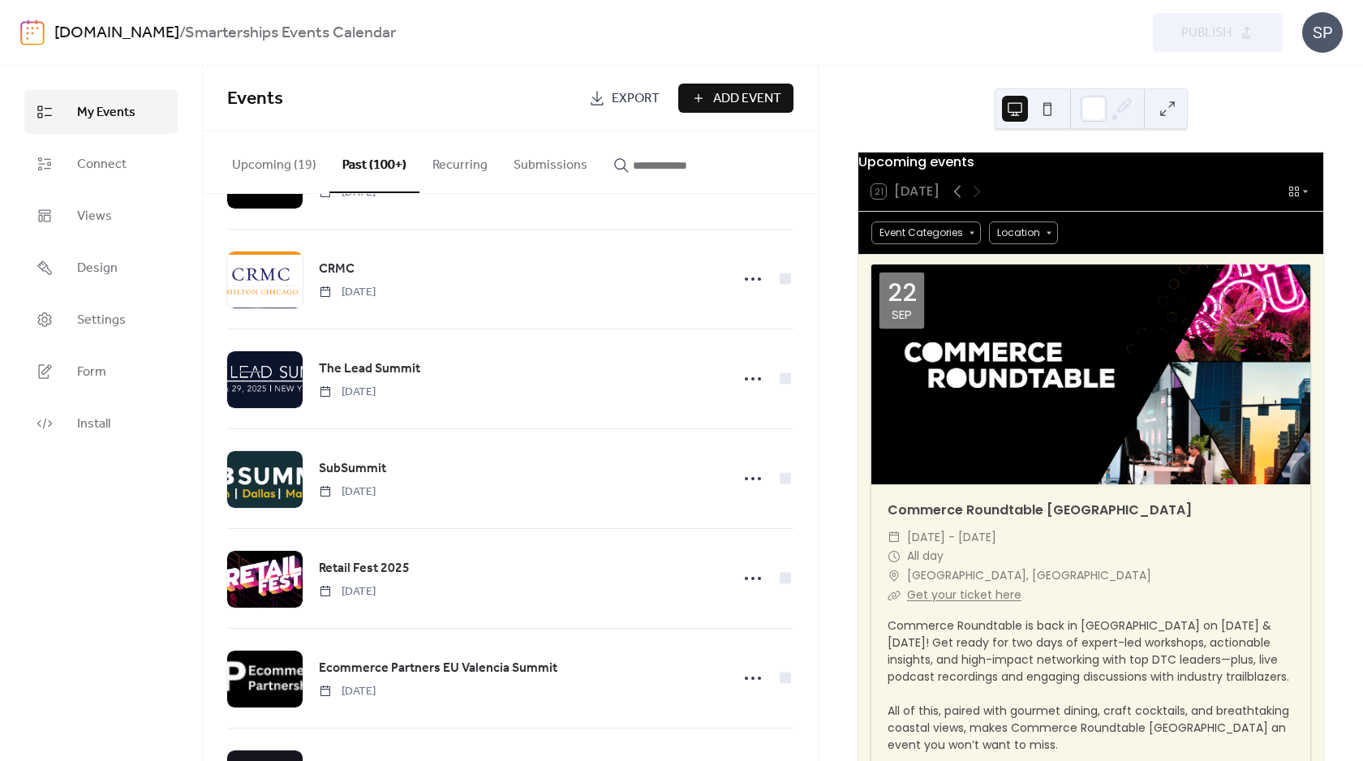
click at [626, 102] on span "Export" at bounding box center [636, 98] width 48 height 19
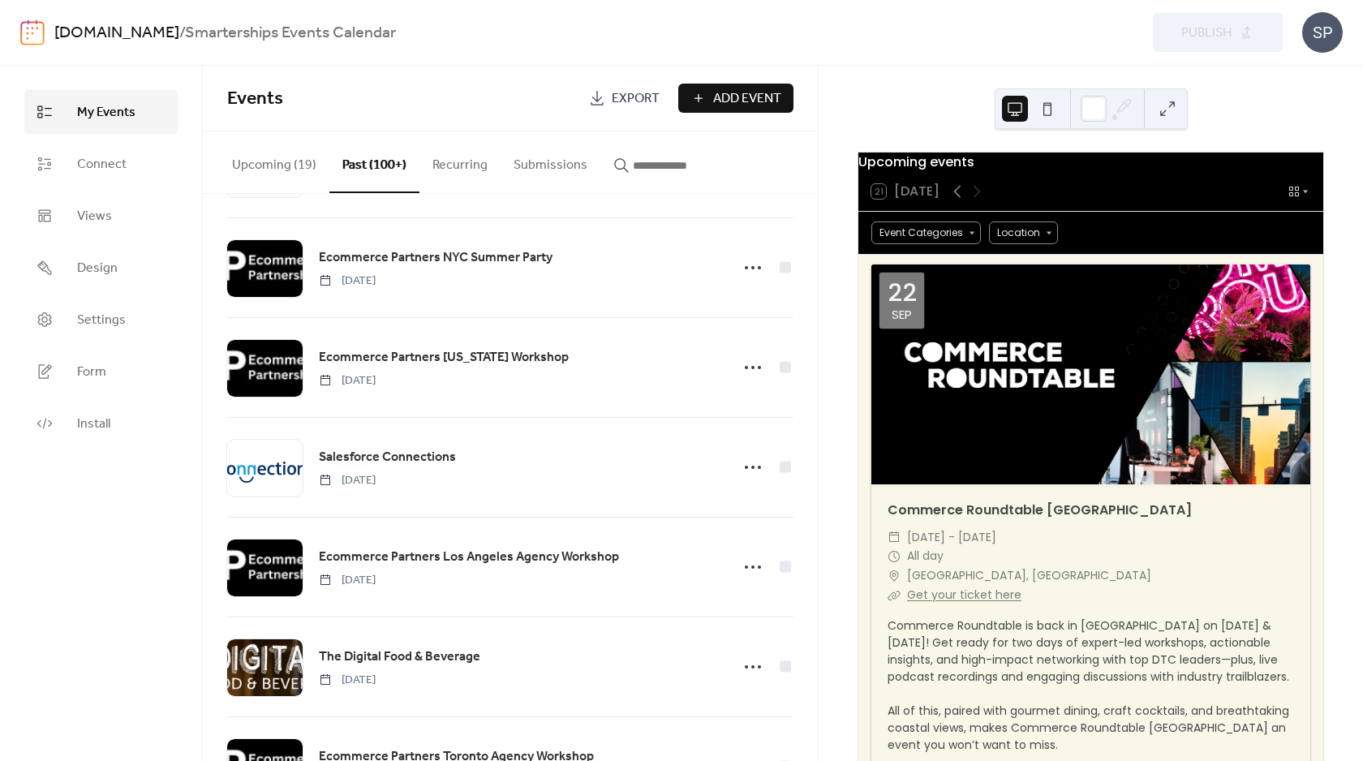
scroll to position [967, 0]
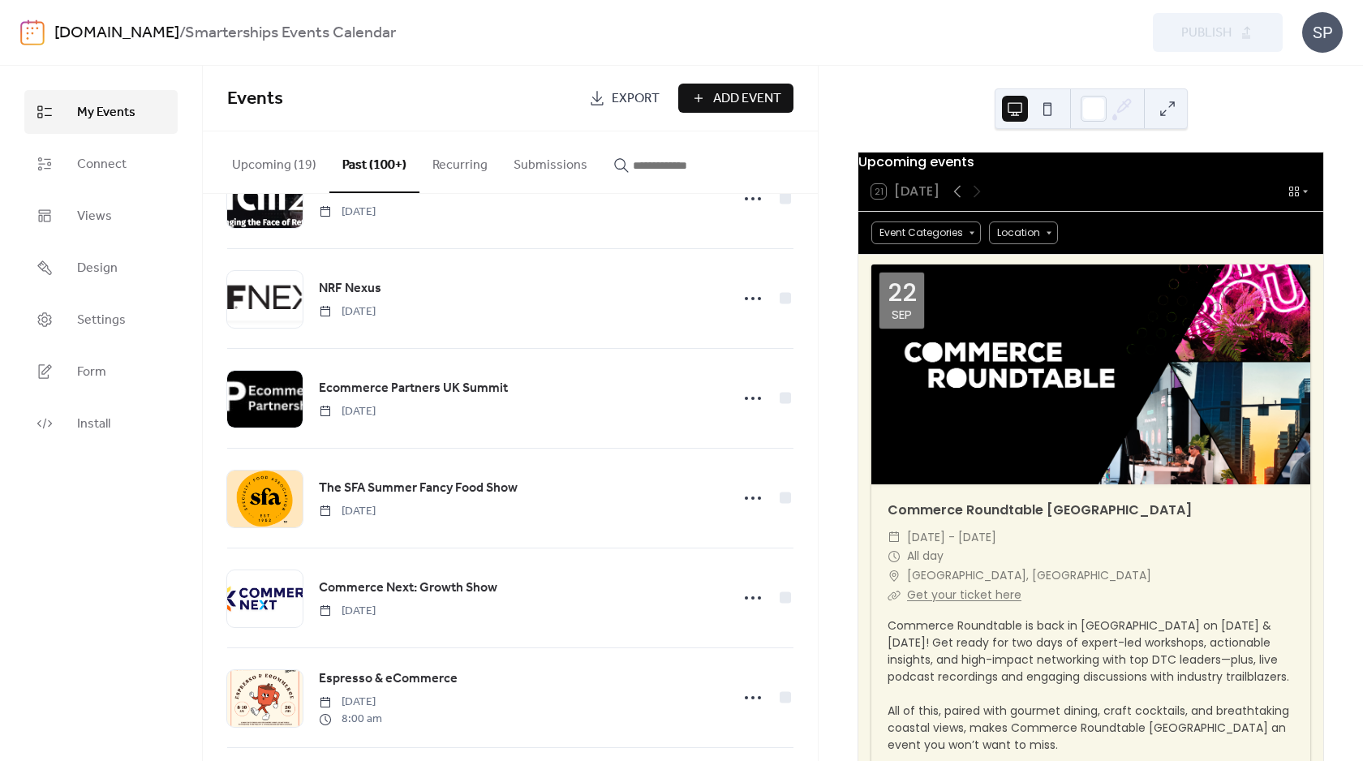
click at [1166, 114] on button at bounding box center [1167, 109] width 26 height 26
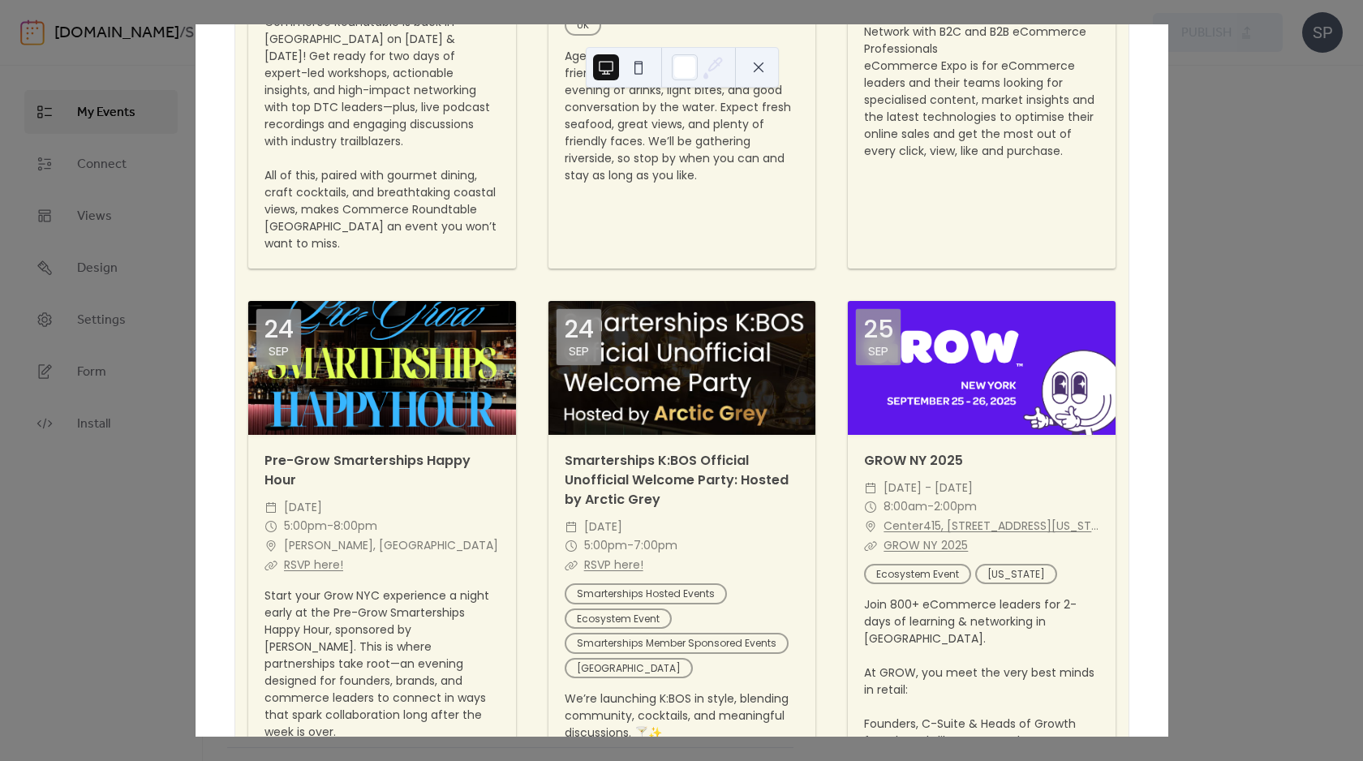
scroll to position [508, 0]
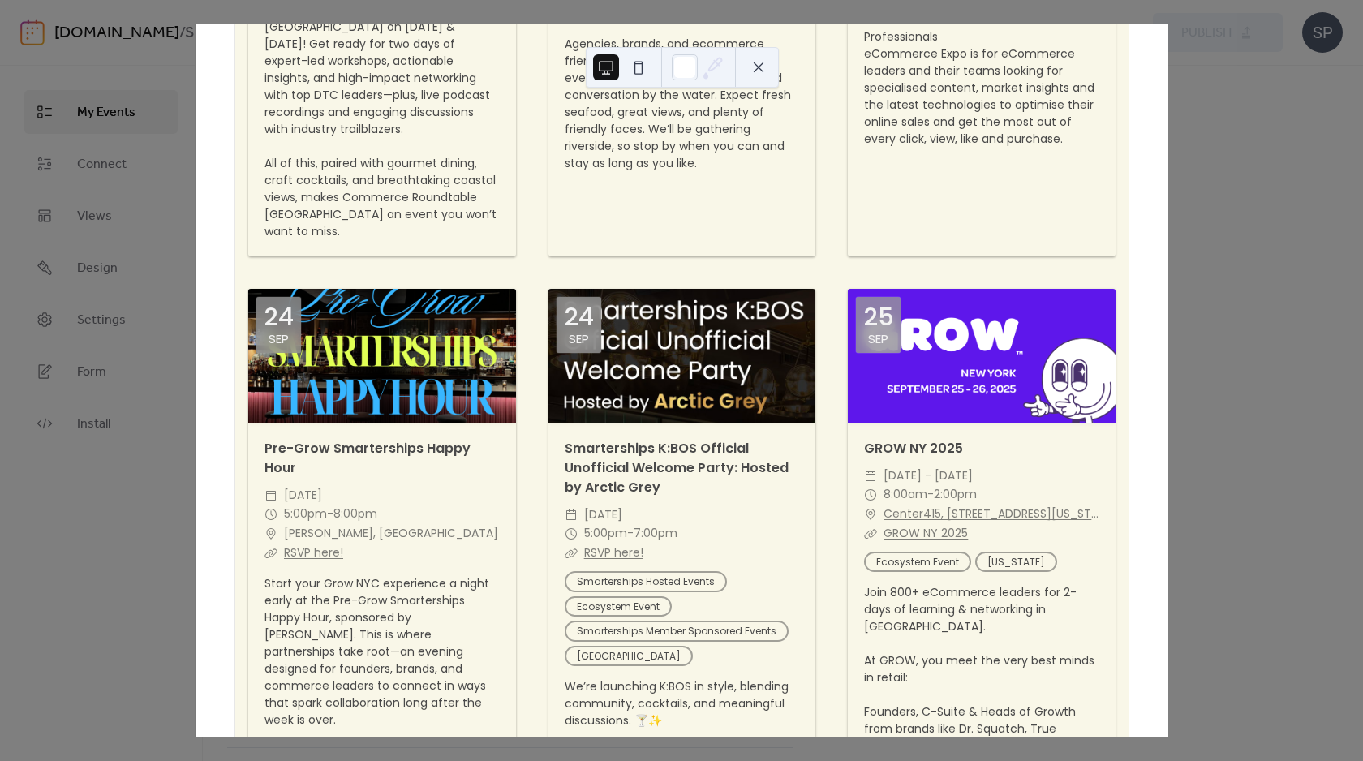
click at [1168, 170] on div "21 Today Upcoming events Event Categories Location 22 Sep Commerce Roundtable S…" at bounding box center [681, 380] width 973 height 712
click at [758, 62] on button at bounding box center [758, 67] width 26 height 26
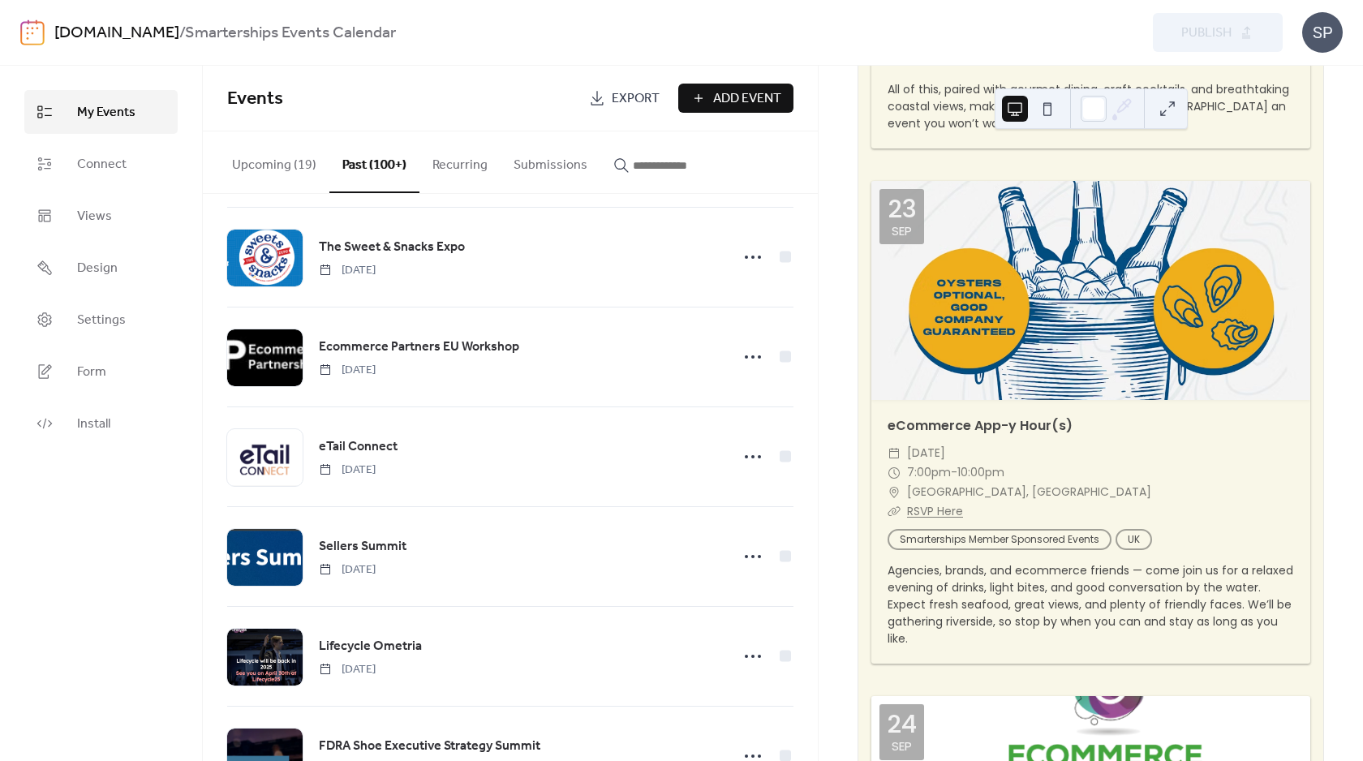
scroll to position [3206, 0]
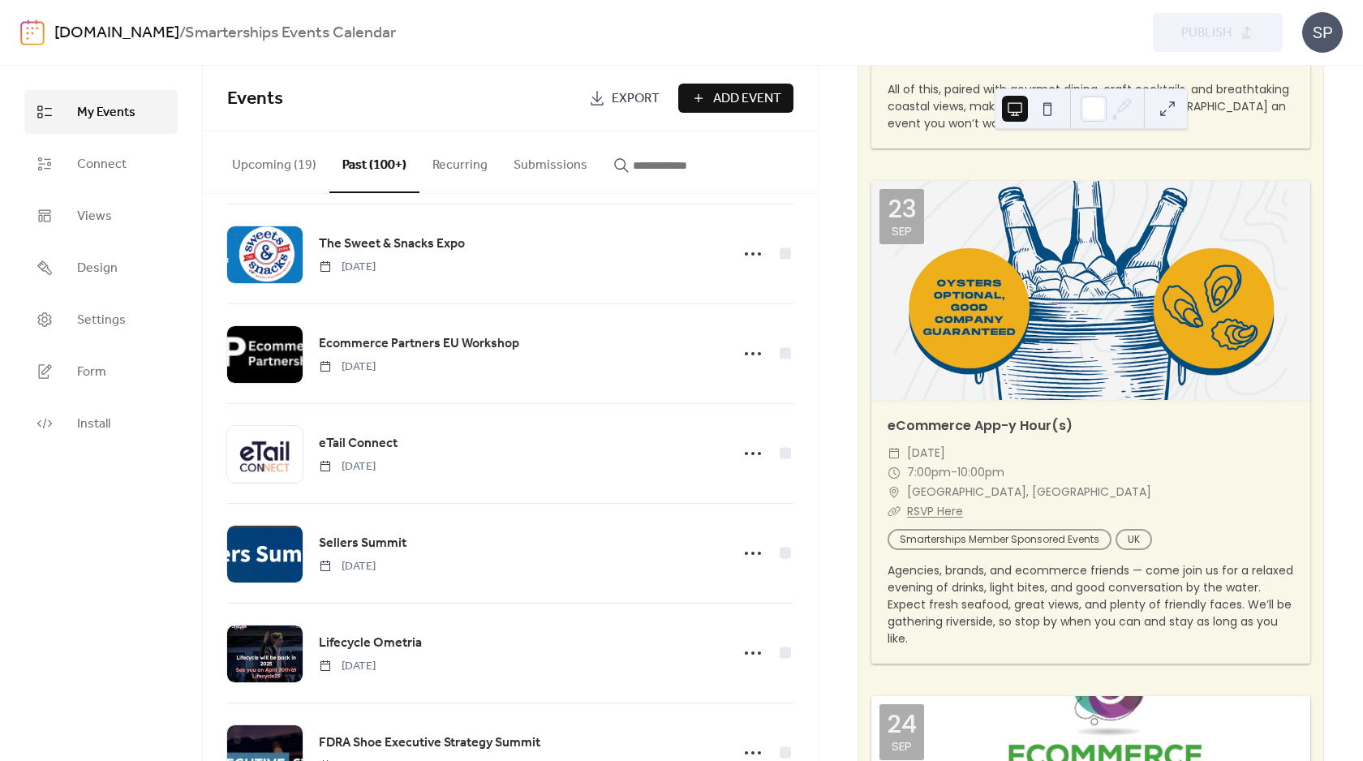
click at [238, 166] on button "Upcoming (19)" at bounding box center [274, 161] width 110 height 60
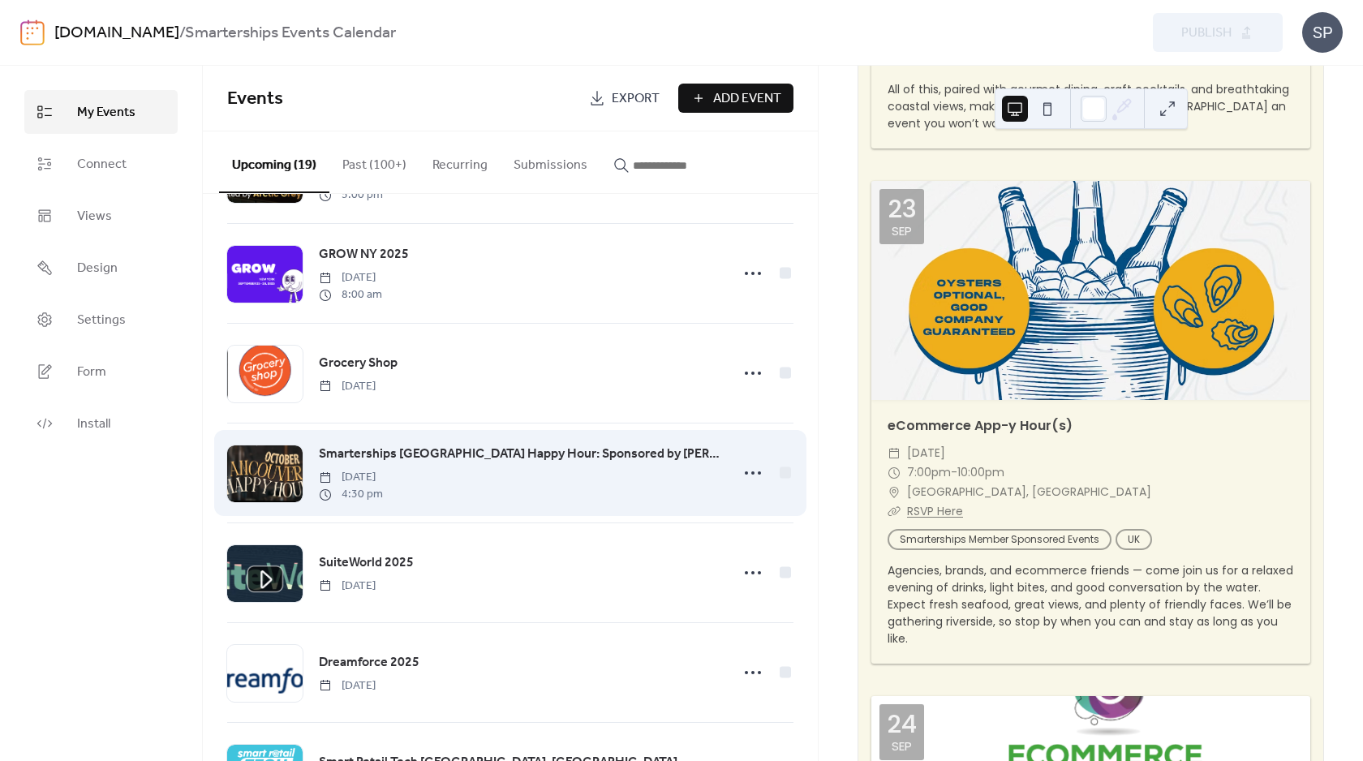
scroll to position [478, 0]
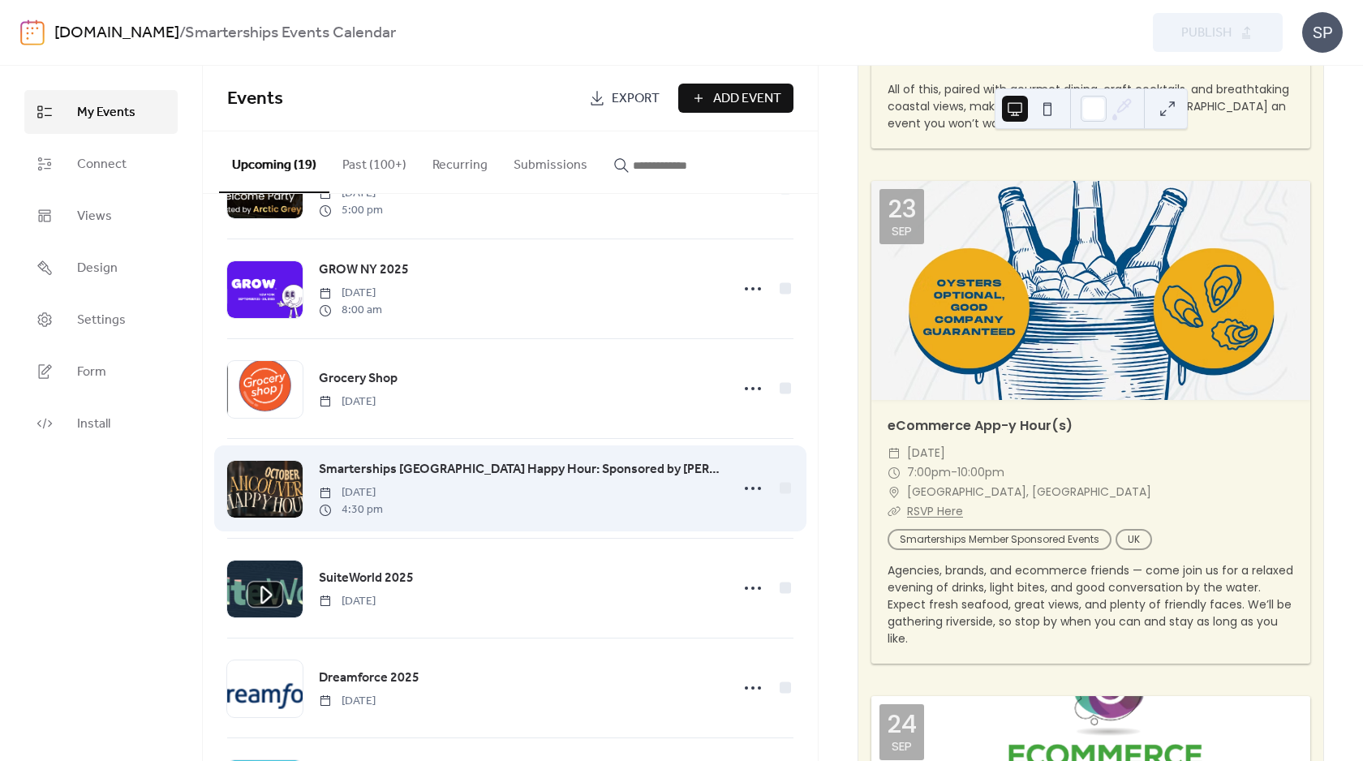
click at [518, 488] on div "Smarterships Vancouver Happy Hour: Sponsored by Rivo Thursday, October 2, 2025 …" at bounding box center [519, 488] width 401 height 58
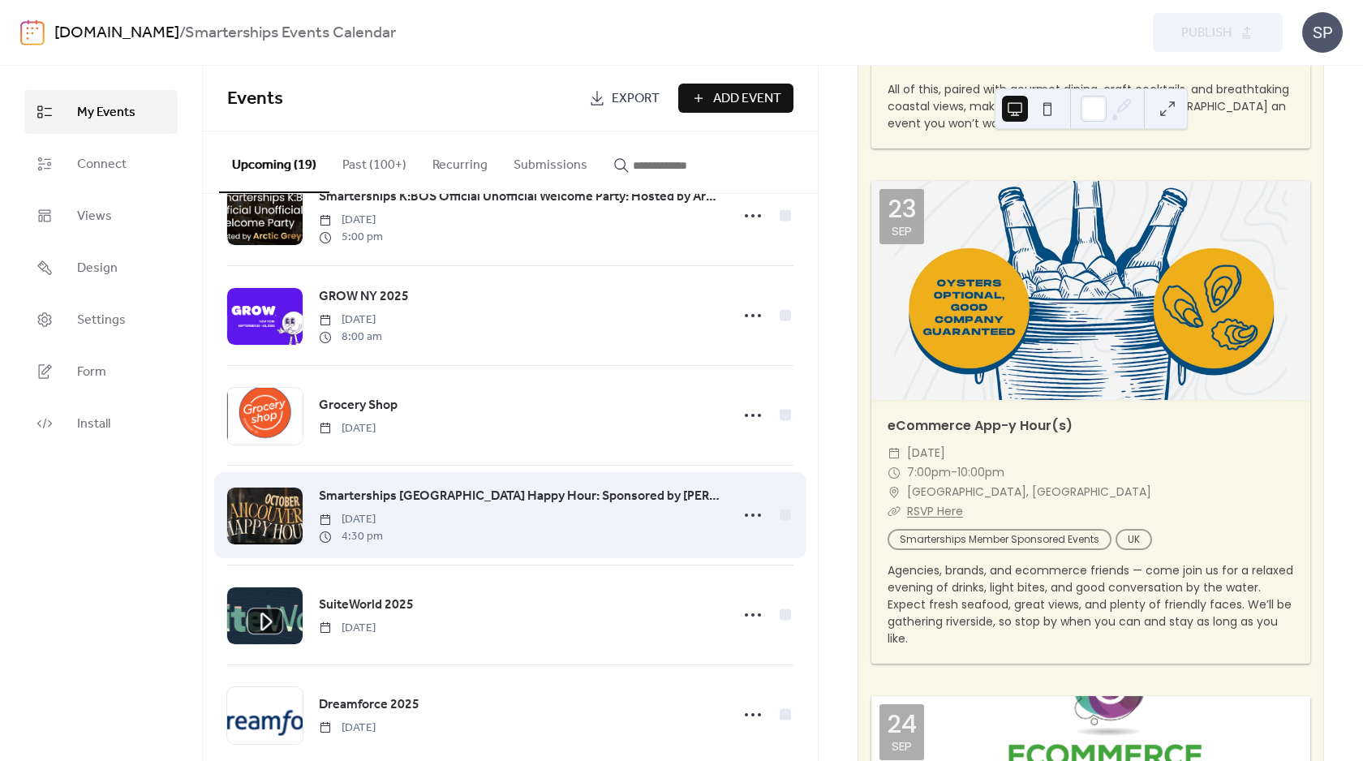
scroll to position [452, 0]
click at [490, 489] on span "Smarterships [GEOGRAPHIC_DATA] Happy Hour: Sponsored by [PERSON_NAME]" at bounding box center [519, 495] width 401 height 19
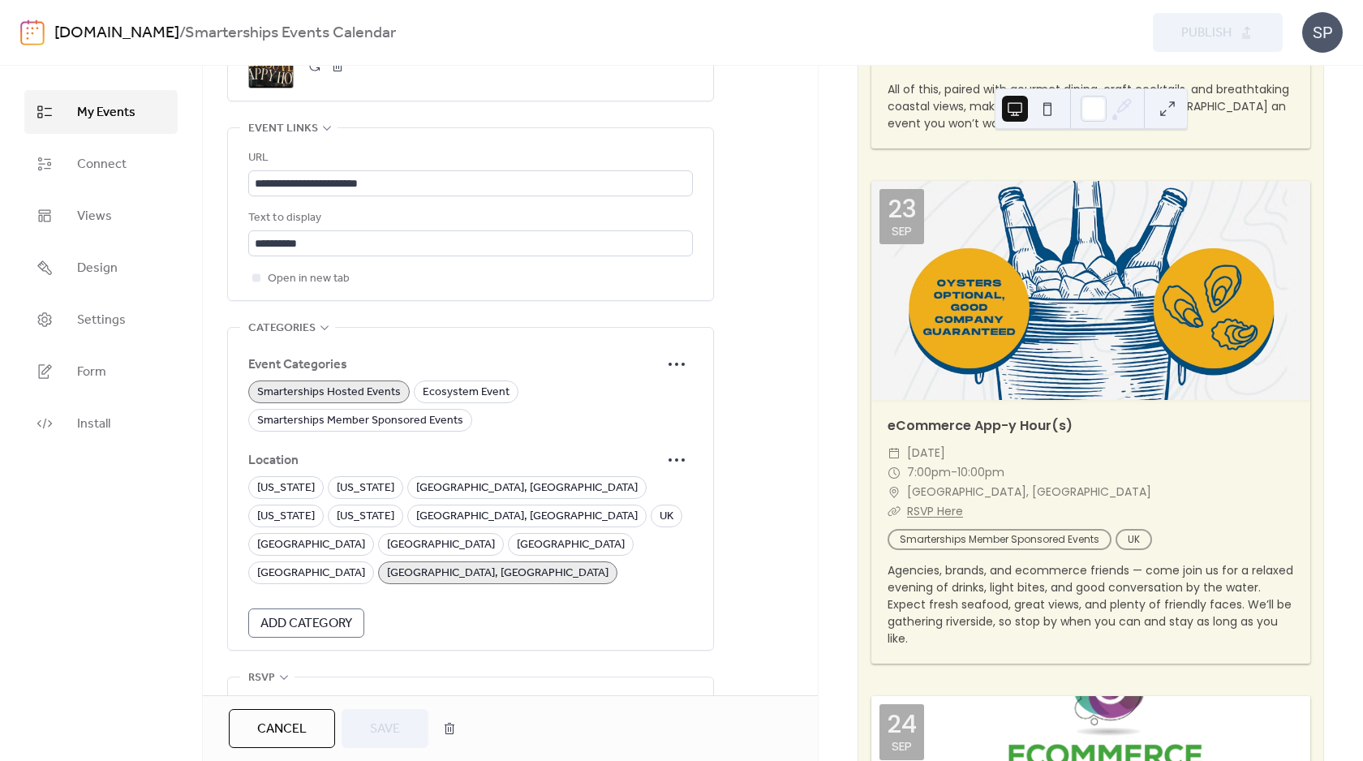
scroll to position [898, 0]
drag, startPoint x: 289, startPoint y: 715, endPoint x: 355, endPoint y: 635, distance: 104.3
click at [289, 715] on button "Cancel" at bounding box center [282, 728] width 106 height 39
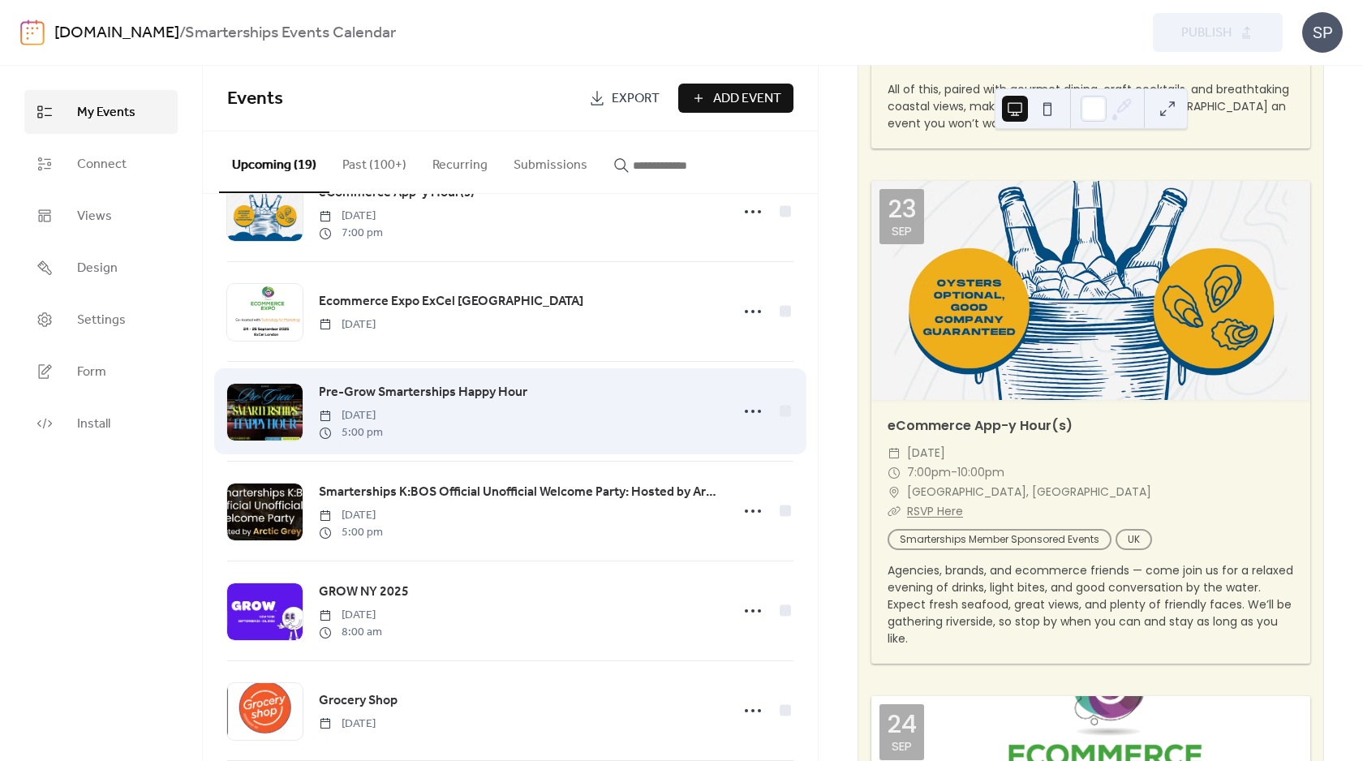
scroll to position [186, 0]
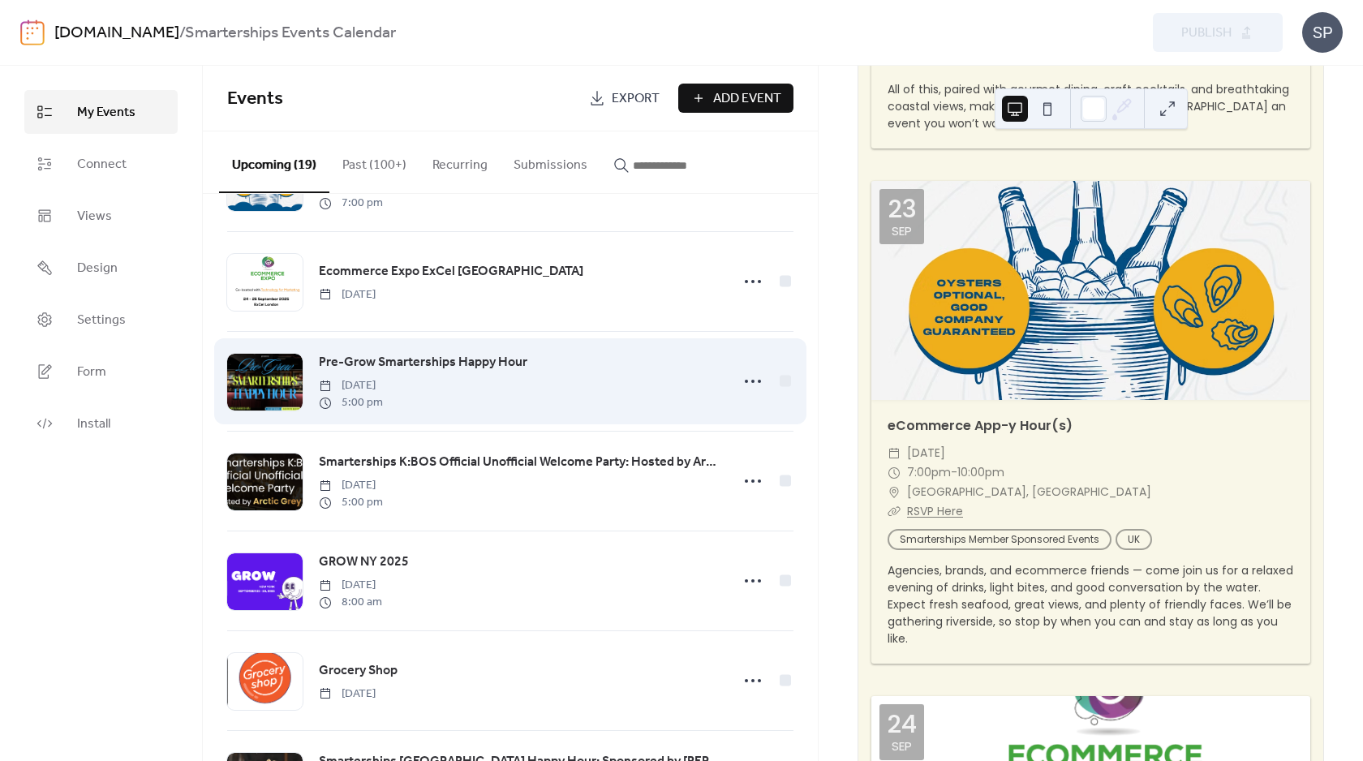
click at [383, 385] on span "[DATE]" at bounding box center [351, 385] width 64 height 17
click at [453, 351] on div "Pre-Grow Smarterships Happy Hour Wednesday, September 24, 2025 5:00 pm" at bounding box center [510, 381] width 566 height 99
click at [458, 355] on span "Pre-Grow Smarterships Happy Hour" at bounding box center [423, 362] width 208 height 19
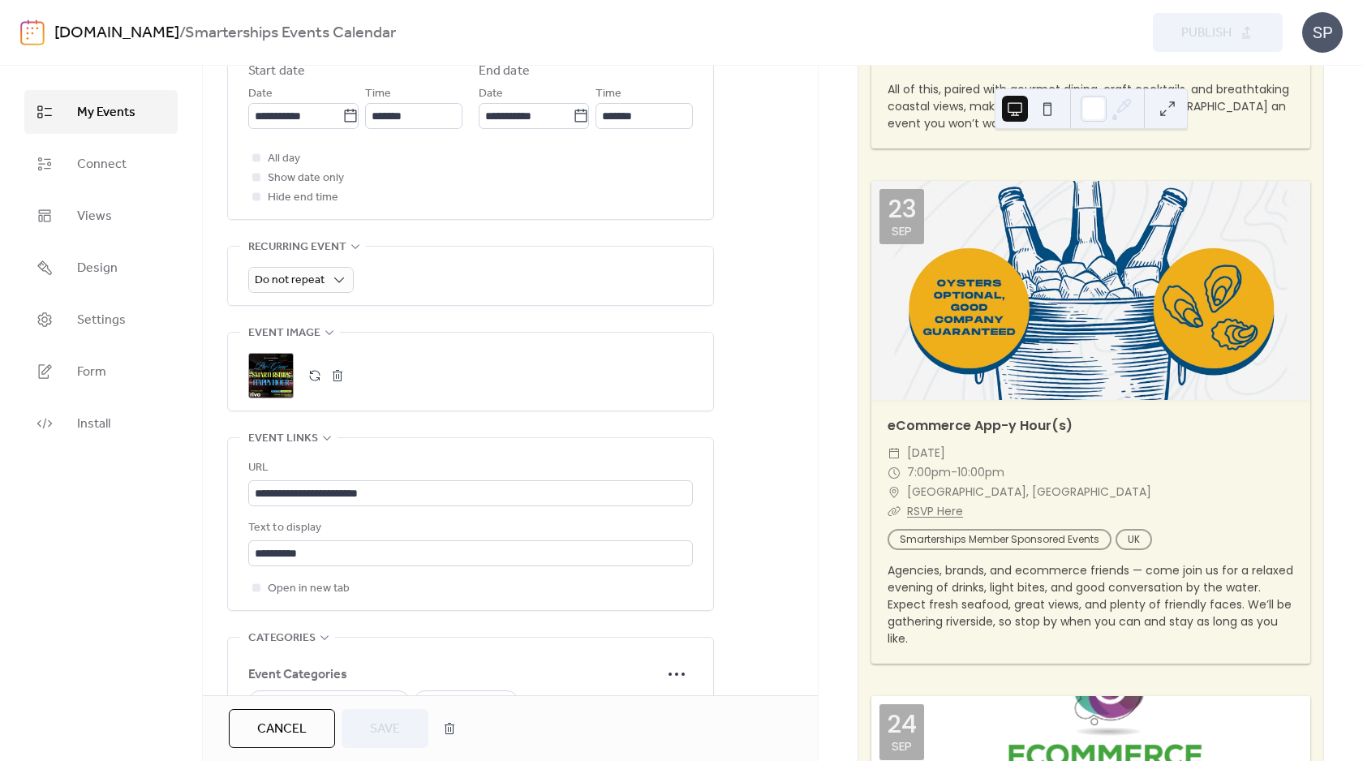
scroll to position [1023, 0]
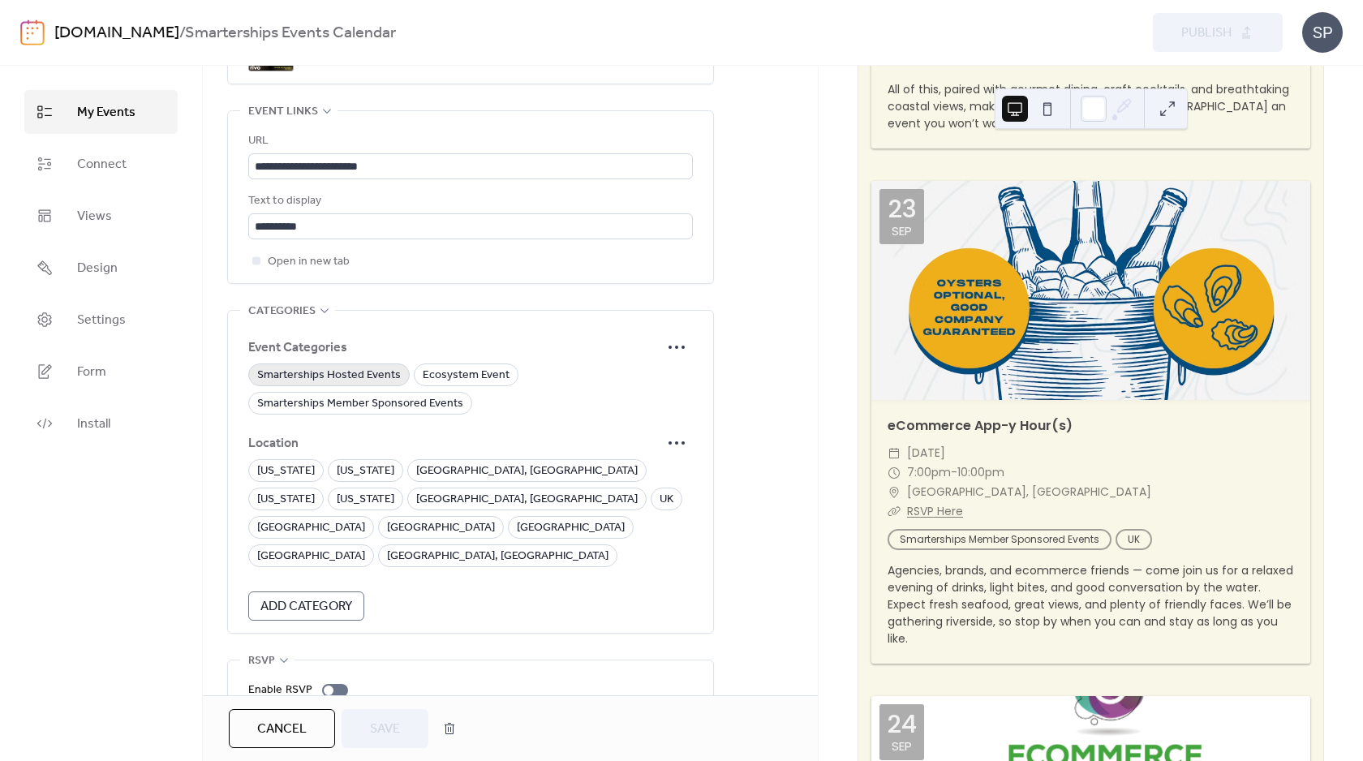
click at [341, 366] on span "Smarterships Hosted Events" at bounding box center [329, 375] width 144 height 19
click at [441, 394] on span "Smarterships Member Sponsored Events" at bounding box center [360, 403] width 206 height 19
click at [382, 730] on span "Save" at bounding box center [385, 728] width 30 height 19
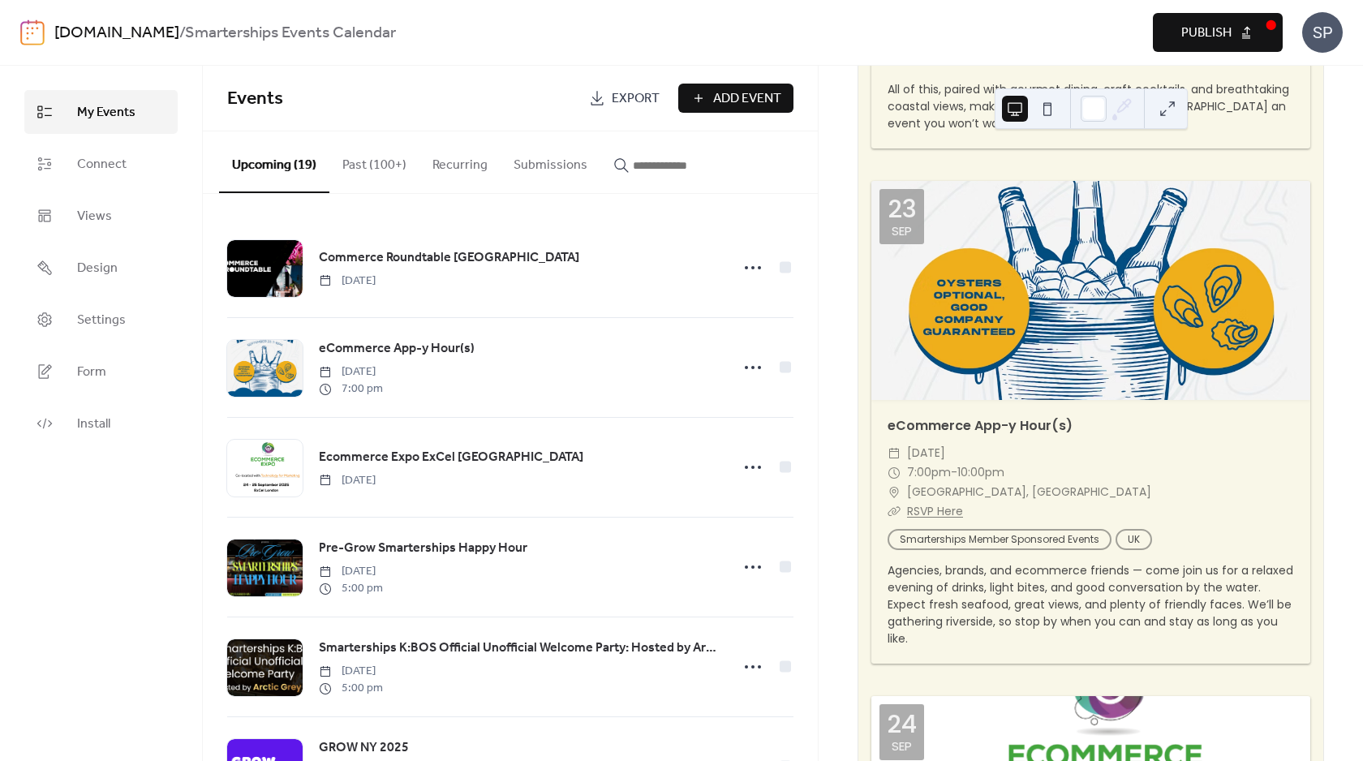
click at [1163, 37] on button "Publish" at bounding box center [1218, 32] width 130 height 39
